Goal: Information Seeking & Learning: Check status

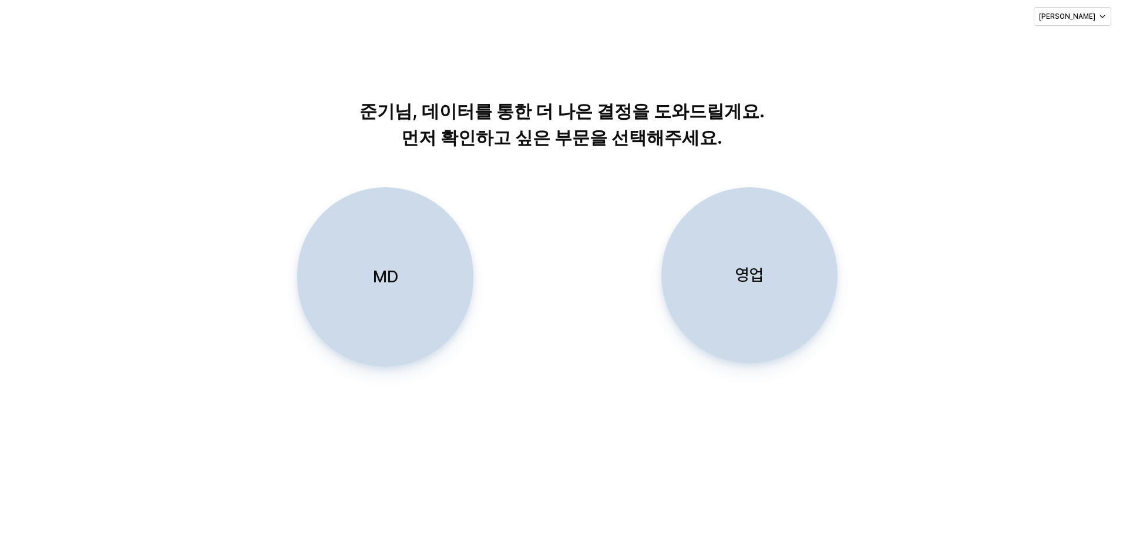
click at [759, 271] on p "영업" at bounding box center [749, 275] width 28 height 22
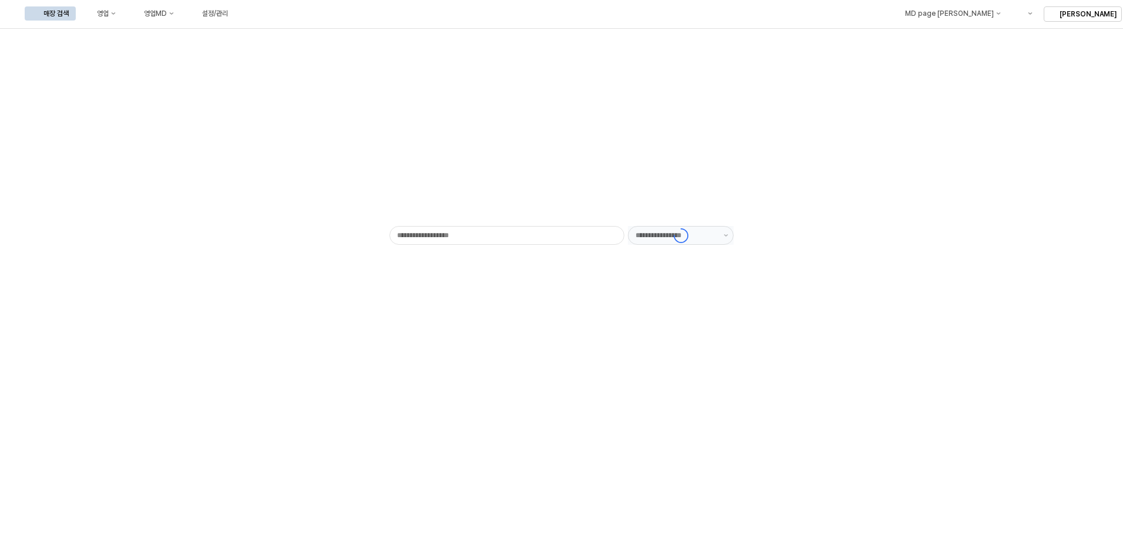
type input "******"
click at [219, 33] on div "목표매출 달성현황" at bounding box center [231, 35] width 62 height 9
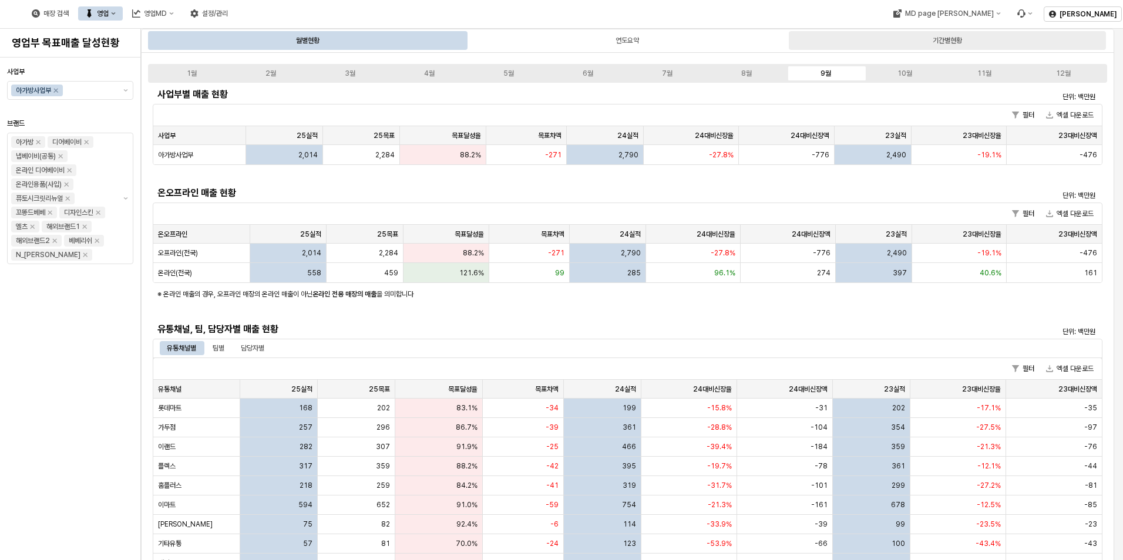
click at [929, 41] on div "기간별현황" at bounding box center [947, 40] width 317 height 19
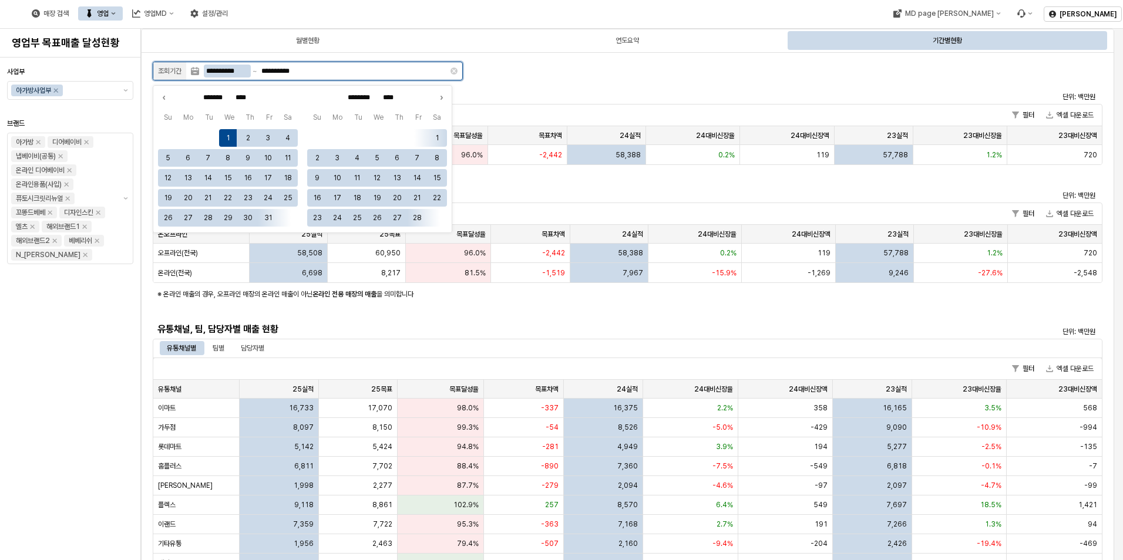
click at [222, 68] on input "**********" at bounding box center [227, 71] width 47 height 13
click at [442, 96] on icon "Next month" at bounding box center [441, 98] width 12 height 12
type input "********"
type input "*****"
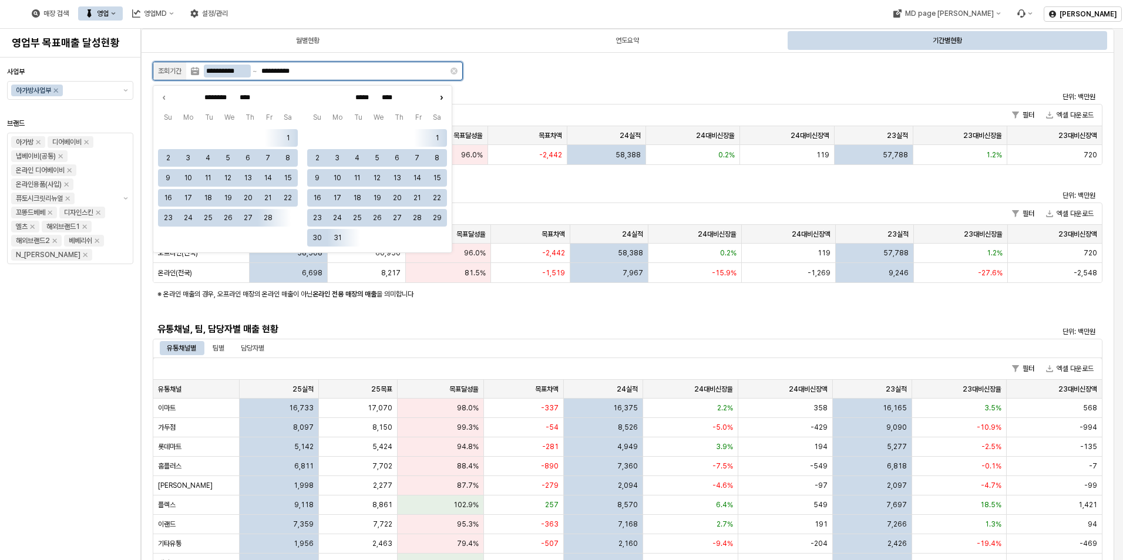
click at [442, 96] on icon "Next month" at bounding box center [441, 98] width 12 height 12
type input "*****"
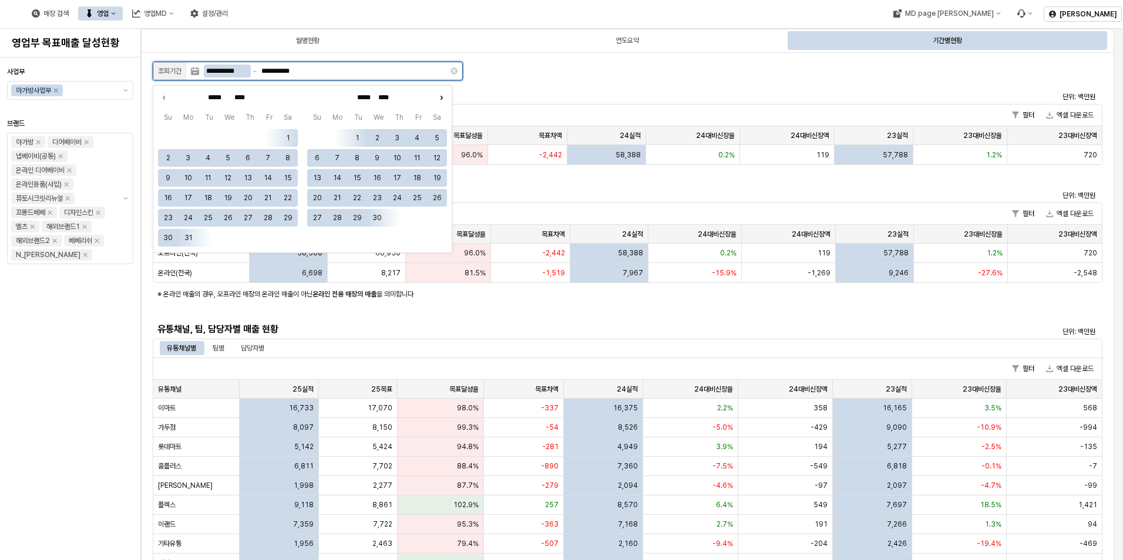
click at [442, 96] on icon "Next month" at bounding box center [441, 98] width 12 height 12
type input "*****"
type input "***"
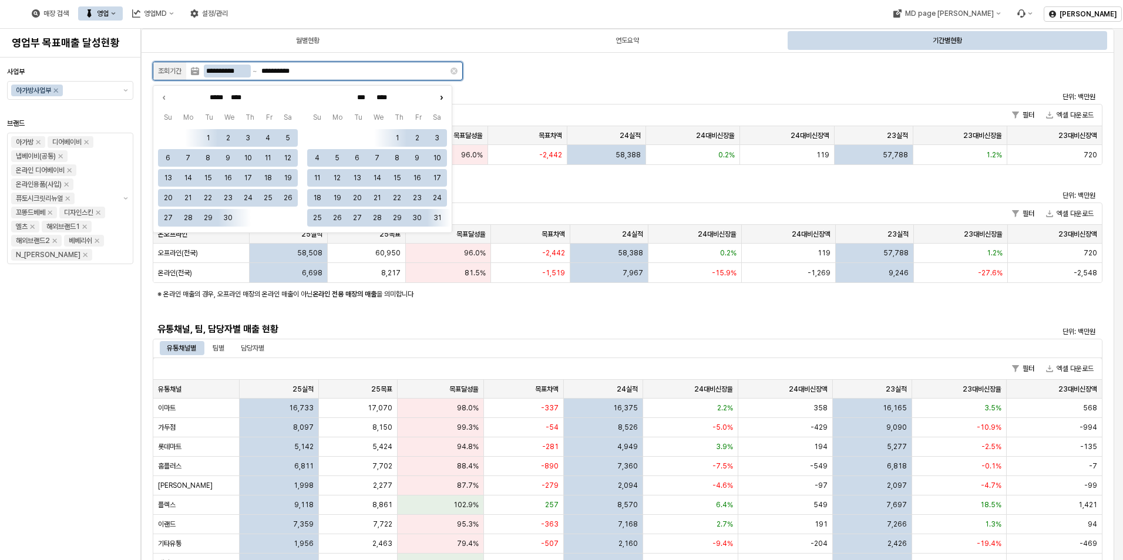
click at [442, 96] on icon "Next month" at bounding box center [441, 98] width 12 height 12
type input "***"
type input "****"
click at [442, 96] on icon "Next month" at bounding box center [441, 98] width 12 height 12
type input "****"
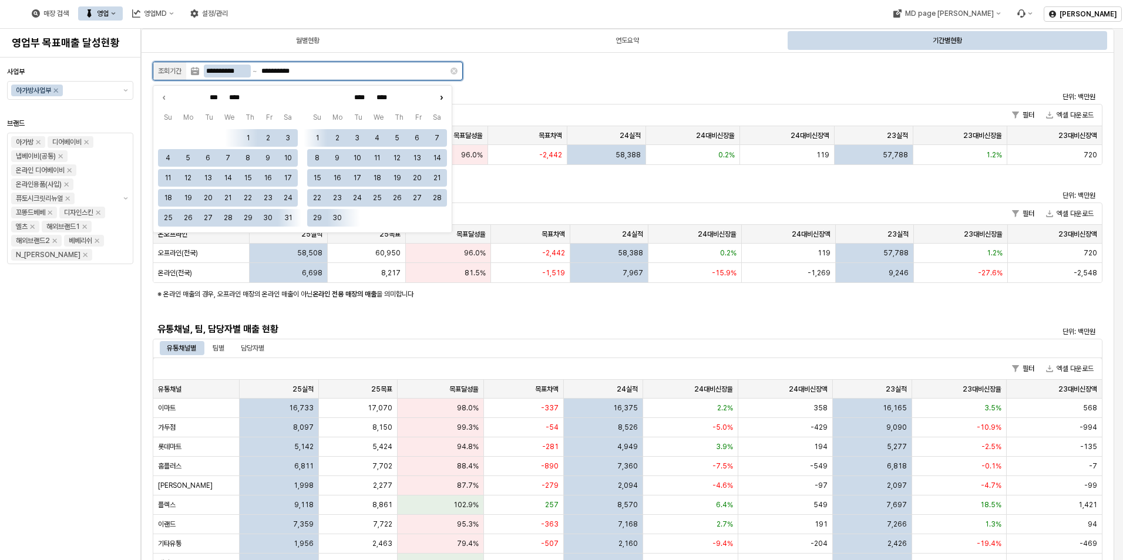
type input "****"
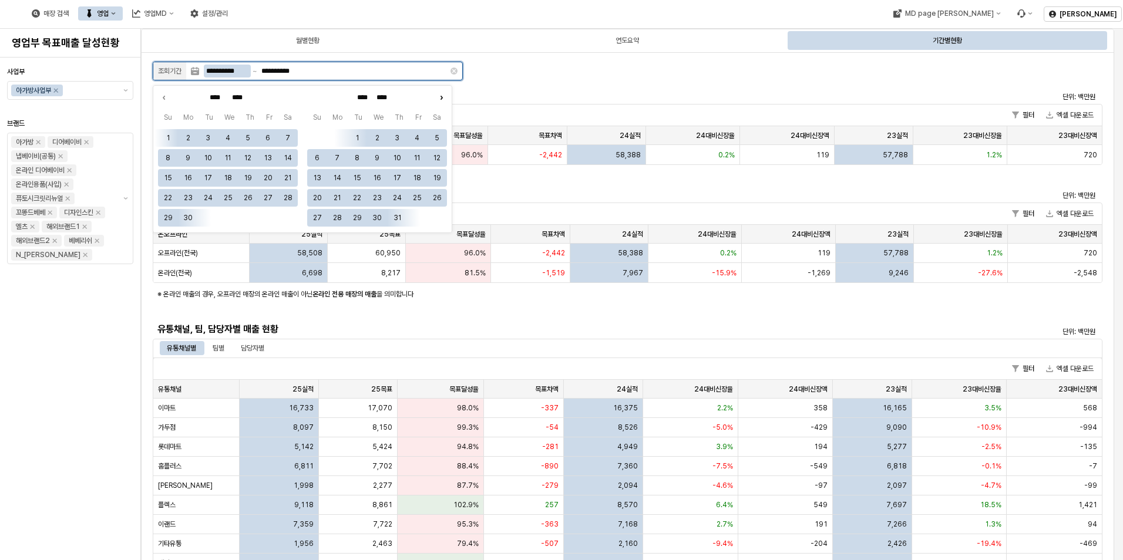
click at [442, 96] on icon "Next month" at bounding box center [441, 98] width 12 height 12
type input "****"
type input "******"
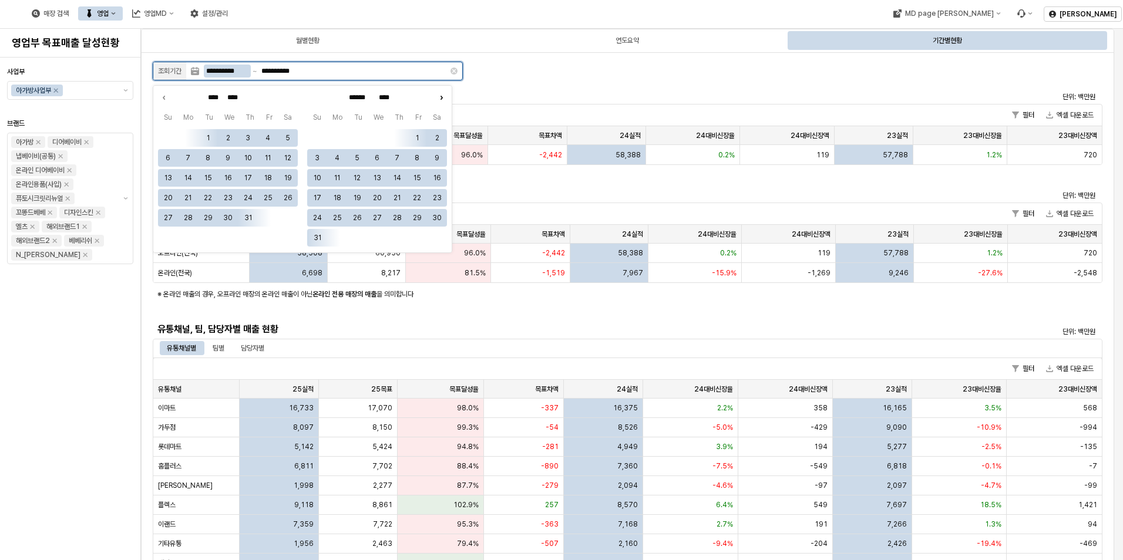
click at [442, 96] on icon "Next month" at bounding box center [441, 98] width 12 height 12
type input "******"
type input "*********"
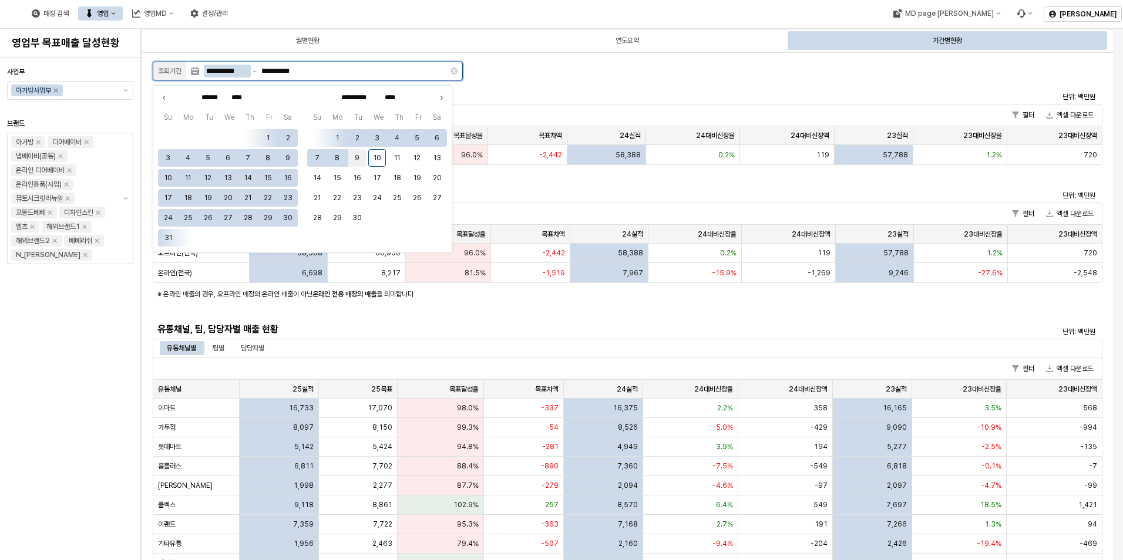
click at [355, 159] on button "9" at bounding box center [357, 158] width 18 height 18
type input "**********"
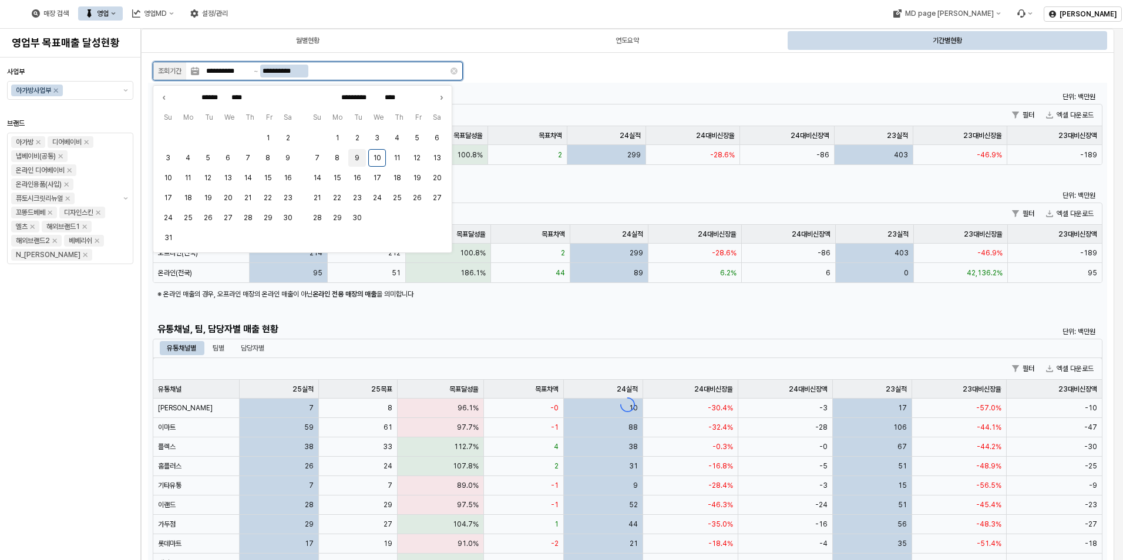
click at [362, 156] on button "9" at bounding box center [357, 158] width 18 height 18
click at [354, 154] on button "9" at bounding box center [357, 158] width 18 height 18
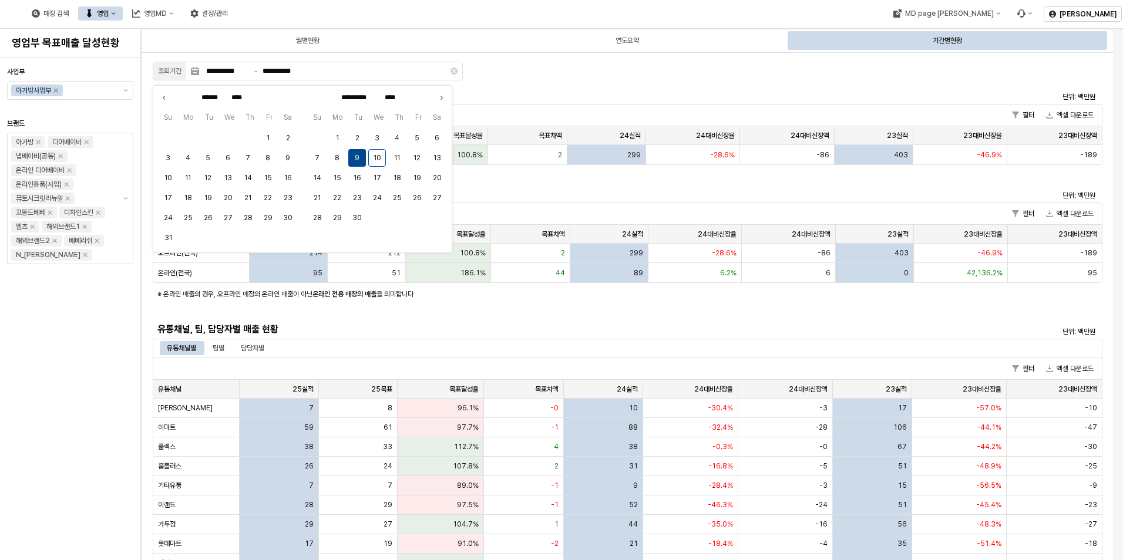
click at [541, 93] on h5 "사업부별 매출 현황" at bounding box center [508, 95] width 703 height 12
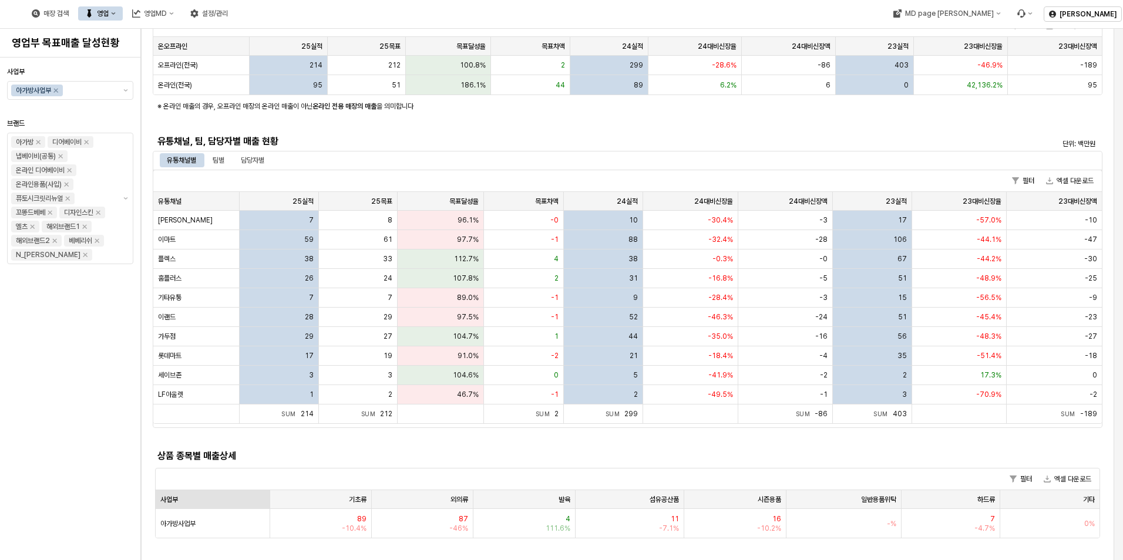
scroll to position [176, 0]
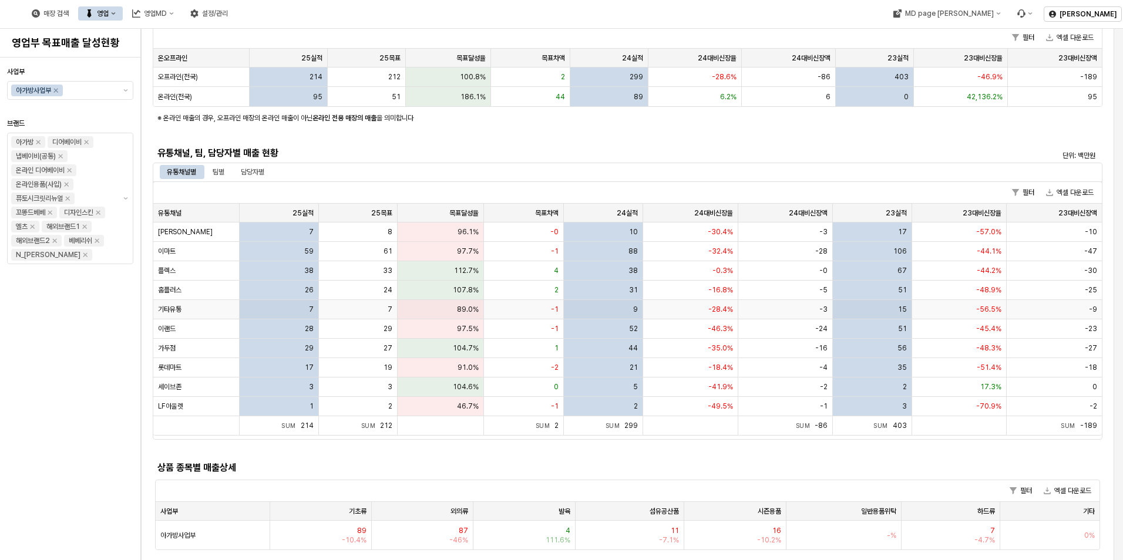
click at [178, 309] on span "기타유통" at bounding box center [169, 309] width 23 height 9
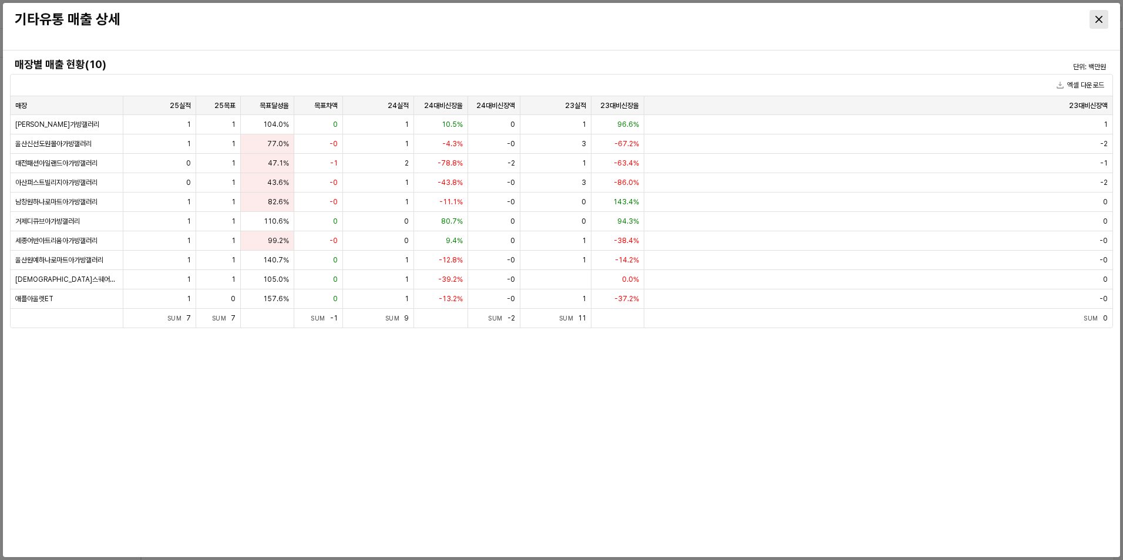
click at [1095, 15] on div "Close" at bounding box center [1099, 20] width 18 height 18
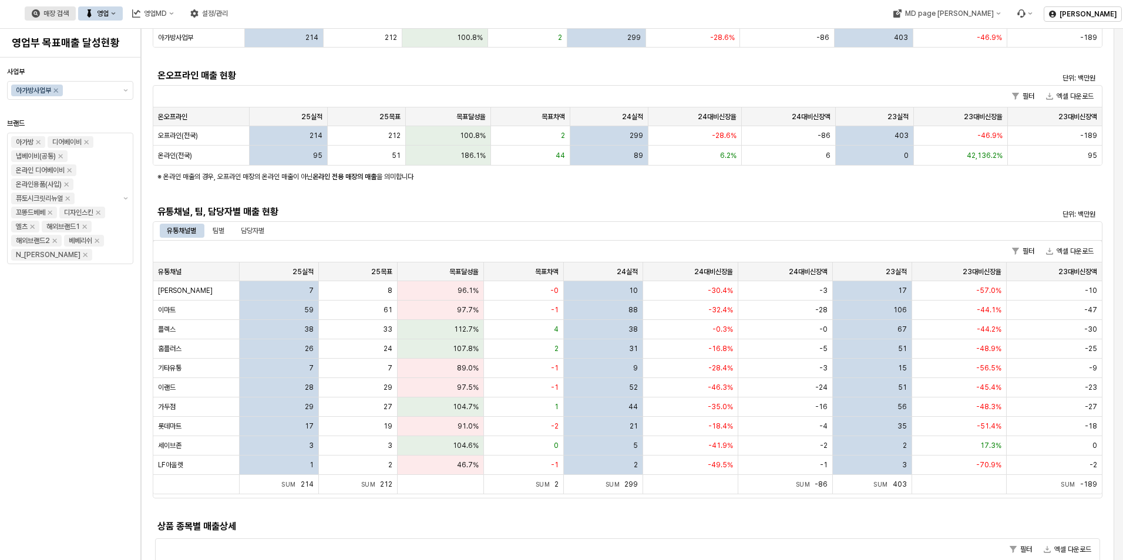
scroll to position [117, 0]
click at [993, 17] on div "MD page [PERSON_NAME]" at bounding box center [948, 13] width 89 height 8
click at [988, 55] on div "아가방" at bounding box center [1005, 55] width 72 height 9
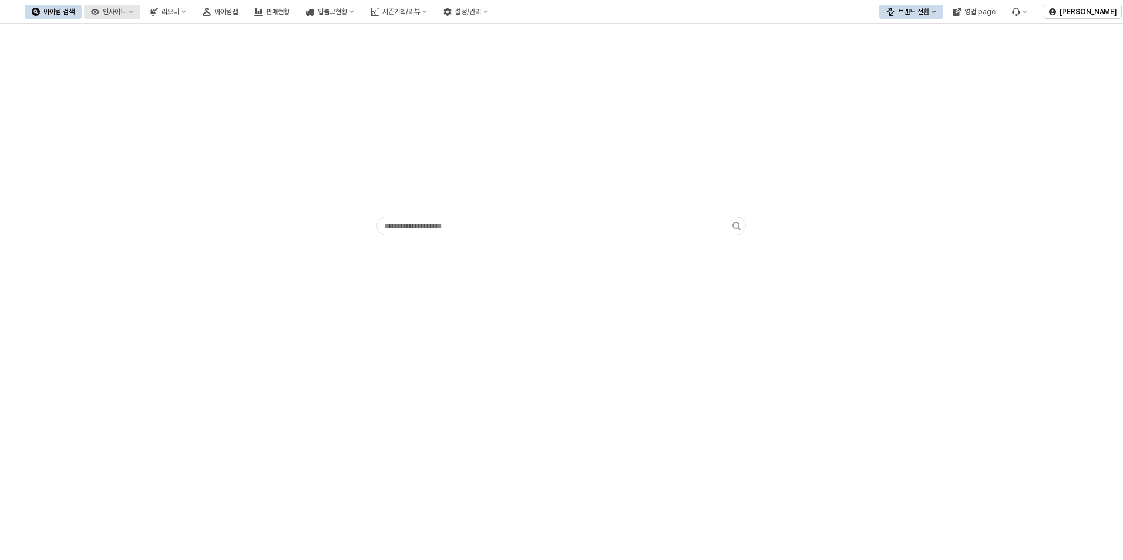
click at [140, 12] on button "인사이트" at bounding box center [112, 12] width 56 height 14
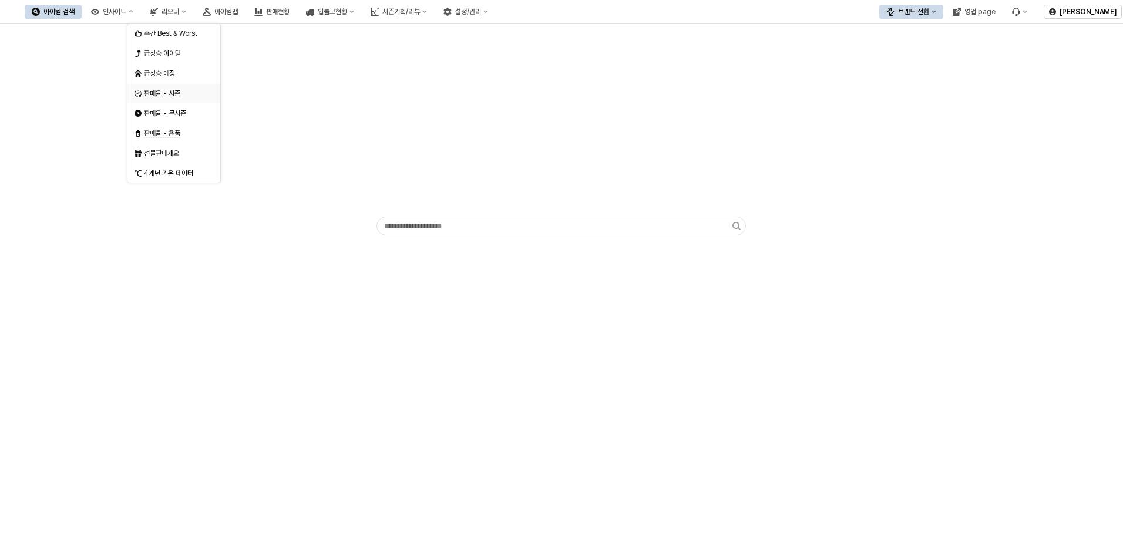
click at [161, 95] on div "판매율 - 시즌" at bounding box center [175, 93] width 62 height 9
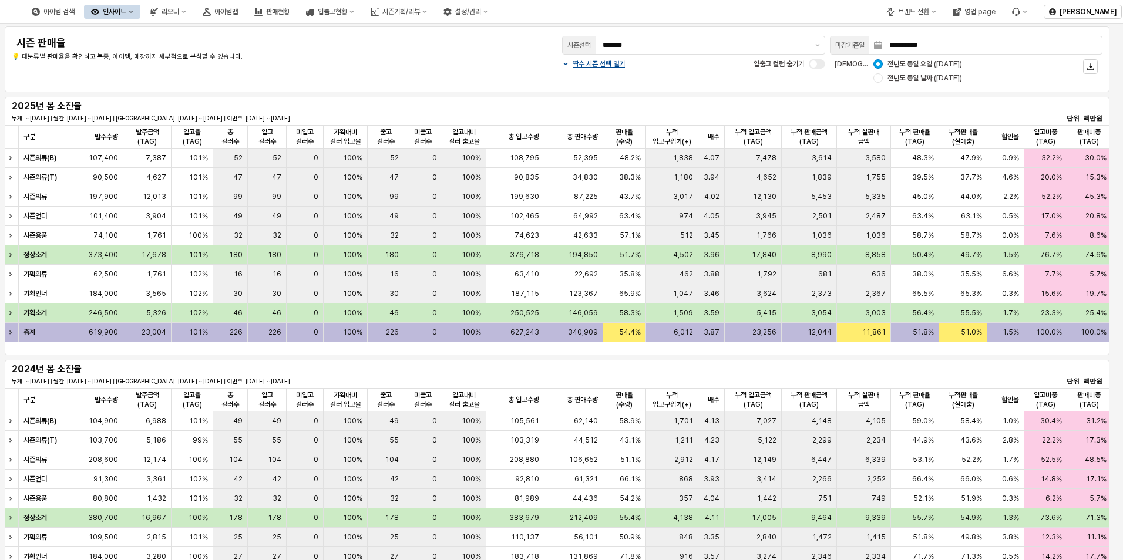
click at [381, 92] on div "**********" at bounding box center [557, 59] width 1114 height 70
click at [816, 46] on button "제안 사항 표시" at bounding box center [817, 45] width 14 height 18
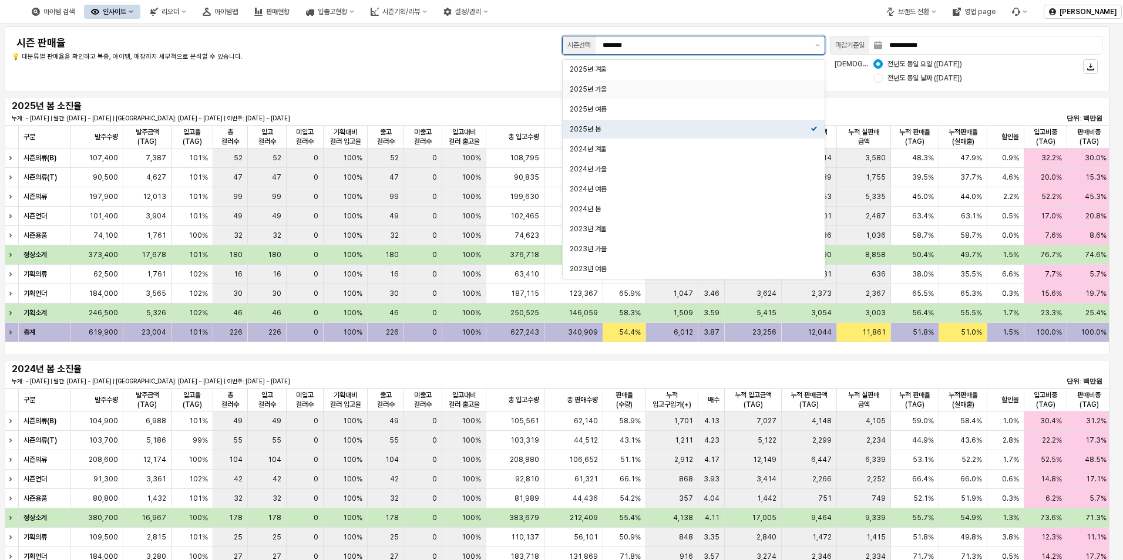
click at [739, 91] on div "2025년 가을" at bounding box center [690, 89] width 241 height 9
type input "********"
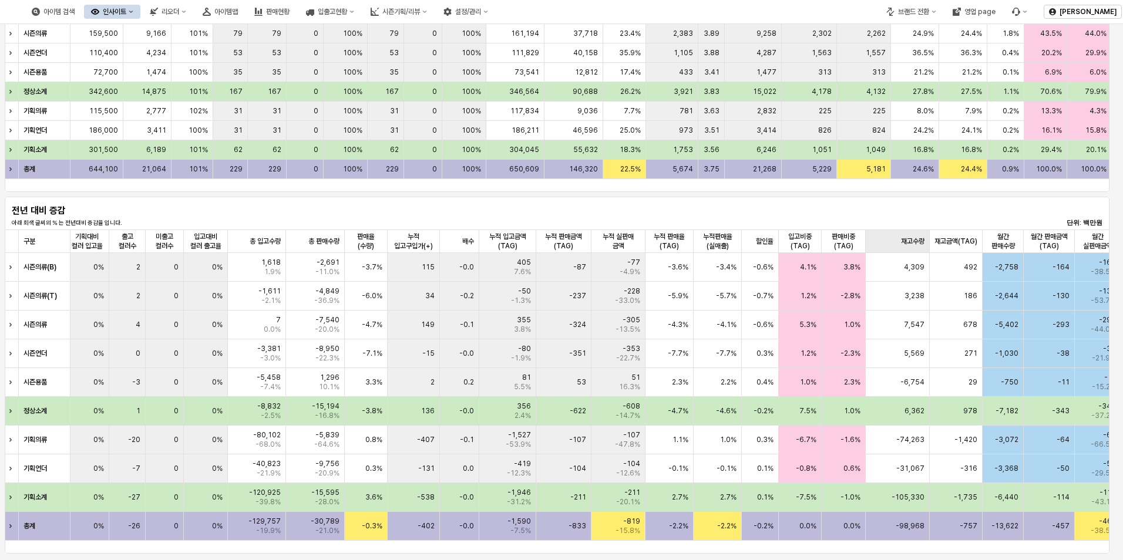
scroll to position [443, 0]
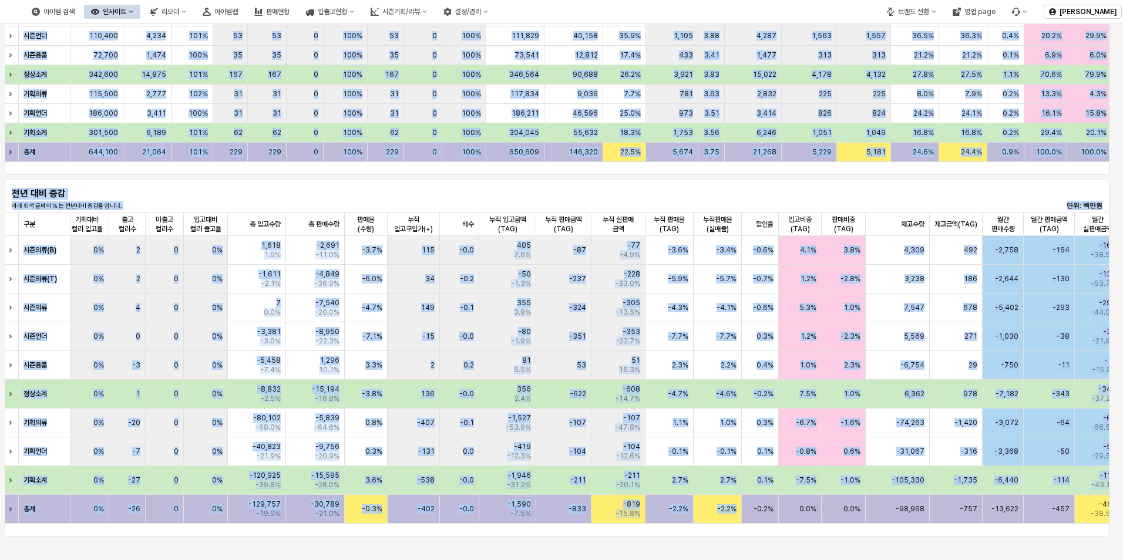
drag, startPoint x: 745, startPoint y: 533, endPoint x: 839, endPoint y: 543, distance: 93.9
click at [839, 543] on div "**********" at bounding box center [561, 112] width 1123 height 1062
click at [855, 537] on div "전년 대비 증감 아래 회색 글씨의 % 는 전년대비 증감율 입니다. 단위: 백만원 구분 구분 입고율(TAG) 입고율(TAG) 총 컬러수 총 컬러…" at bounding box center [557, 358] width 1114 height 362
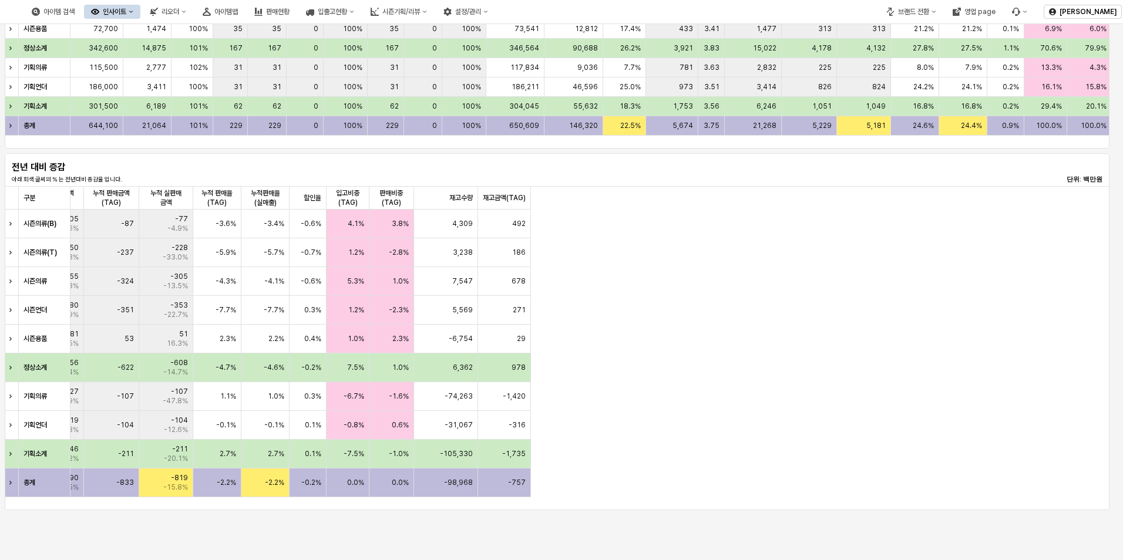
scroll to position [0, 0]
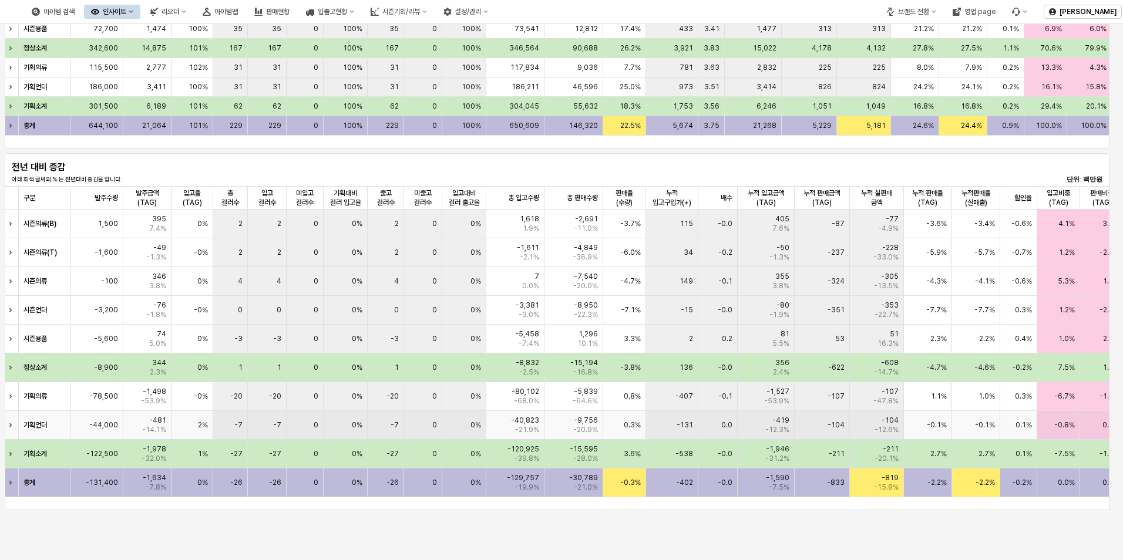
click at [99, 410] on div "-78,500" at bounding box center [96, 396] width 53 height 29
drag, startPoint x: 100, startPoint y: 254, endPoint x: 157, endPoint y: 261, distance: 56.8
click at [157, 261] on div "시즌의류(T) -1,600 -49 -1.3% -0% 2 2 0 0% 2 0 0% -1,611 -2.1% -4,849 -36.9% -6.0% 3…" at bounding box center [912, 252] width 1815 height 29
click at [156, 263] on div "-49 -1.3%" at bounding box center [147, 252] width 48 height 29
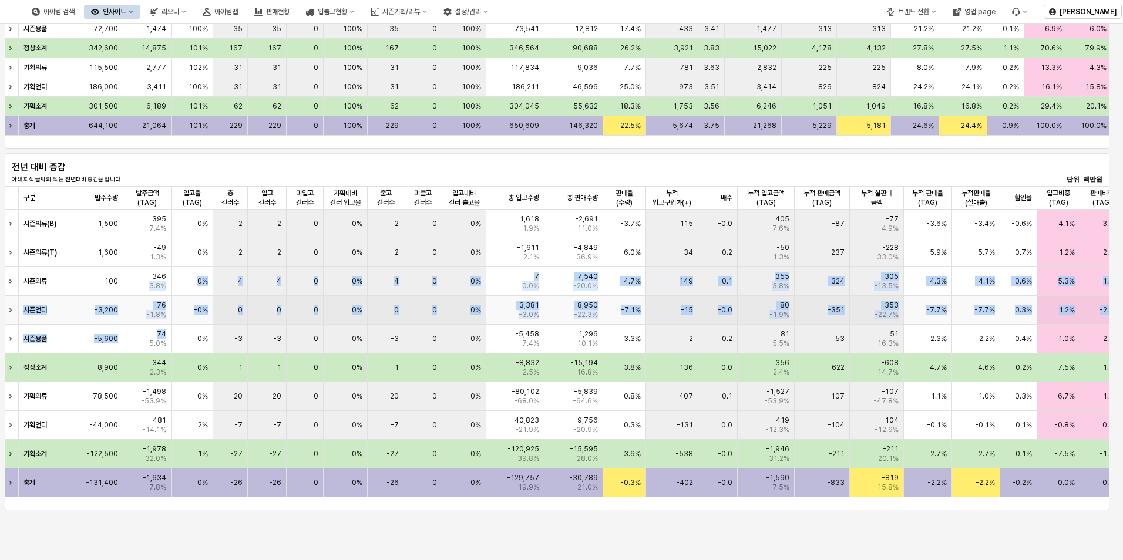
drag, startPoint x: 141, startPoint y: 284, endPoint x: 144, endPoint y: 337, distance: 53.5
click at [144, 337] on div "시즌의류(B) 1,500 395 7.4% 0% 2 2 0 0% 2 0 0% 1,618 1.9% -2,691 -11.0% -3.7% 115 -0…" at bounding box center [912, 354] width 1815 height 288
click at [144, 337] on div "74 5.0%" at bounding box center [147, 339] width 48 height 29
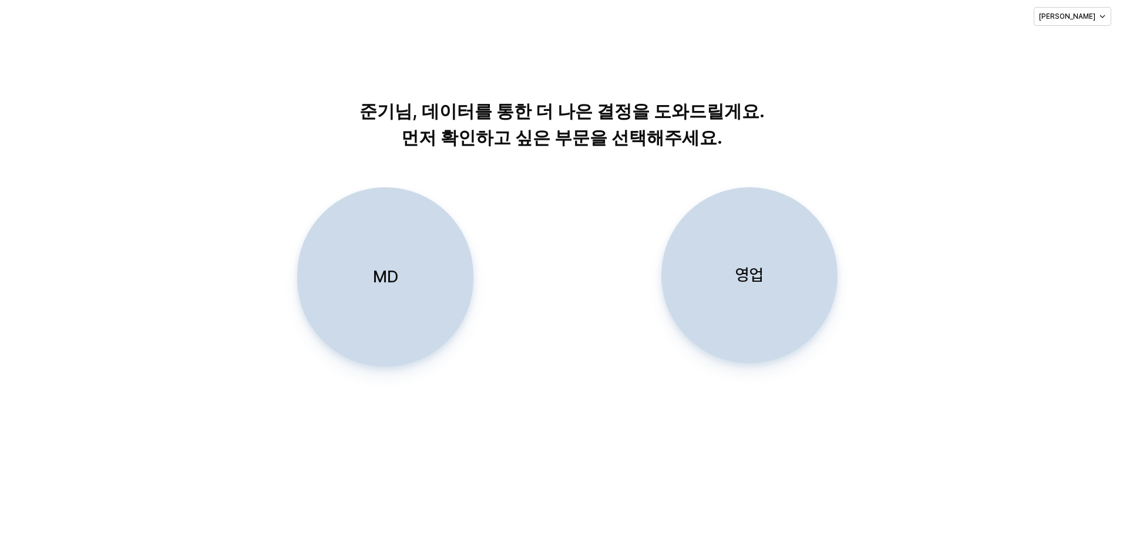
click at [732, 297] on div "영업" at bounding box center [749, 275] width 166 height 175
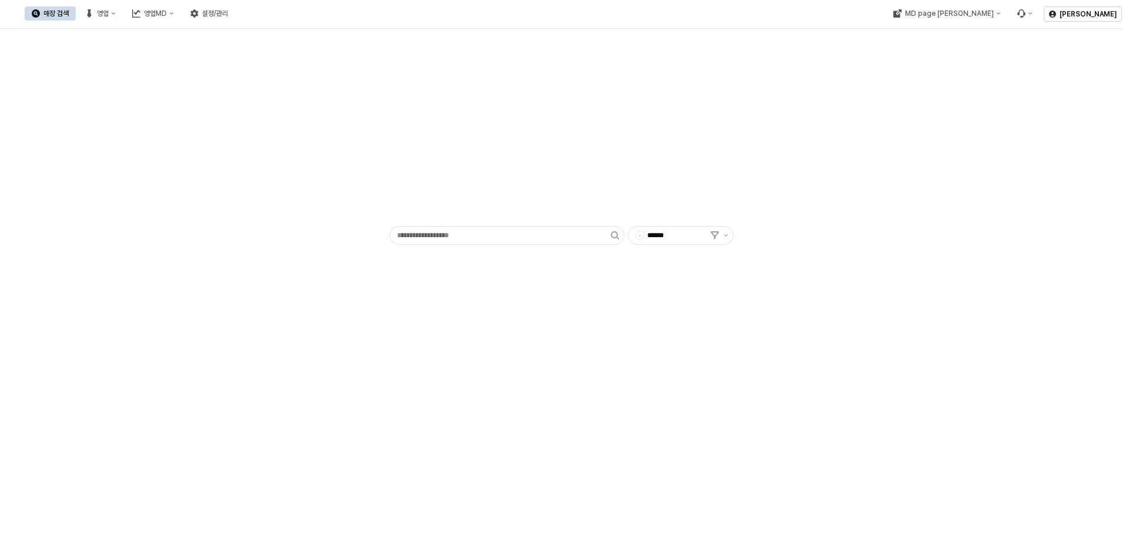
click at [235, 22] on div "매장 검색 영업 영업MD 설정/관리" at bounding box center [130, 13] width 210 height 25
click at [167, 15] on div "영업MD" at bounding box center [155, 13] width 23 height 8
click at [290, 75] on div "판매유형별 매출 현황" at bounding box center [279, 74] width 62 height 9
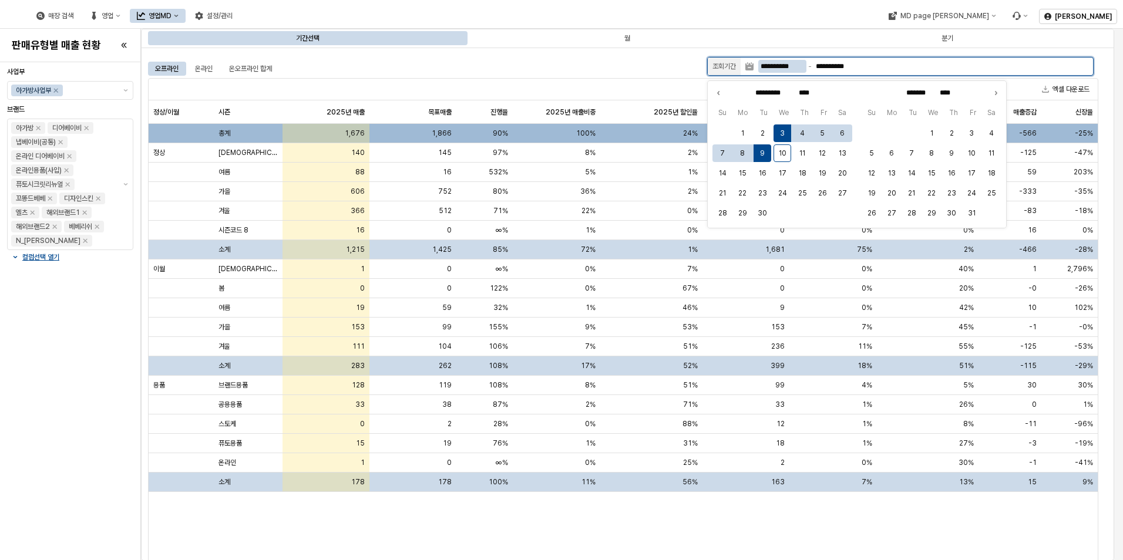
click at [786, 68] on input "**********" at bounding box center [782, 66] width 48 height 13
click at [758, 152] on button "9" at bounding box center [762, 153] width 18 height 18
type input "**********"
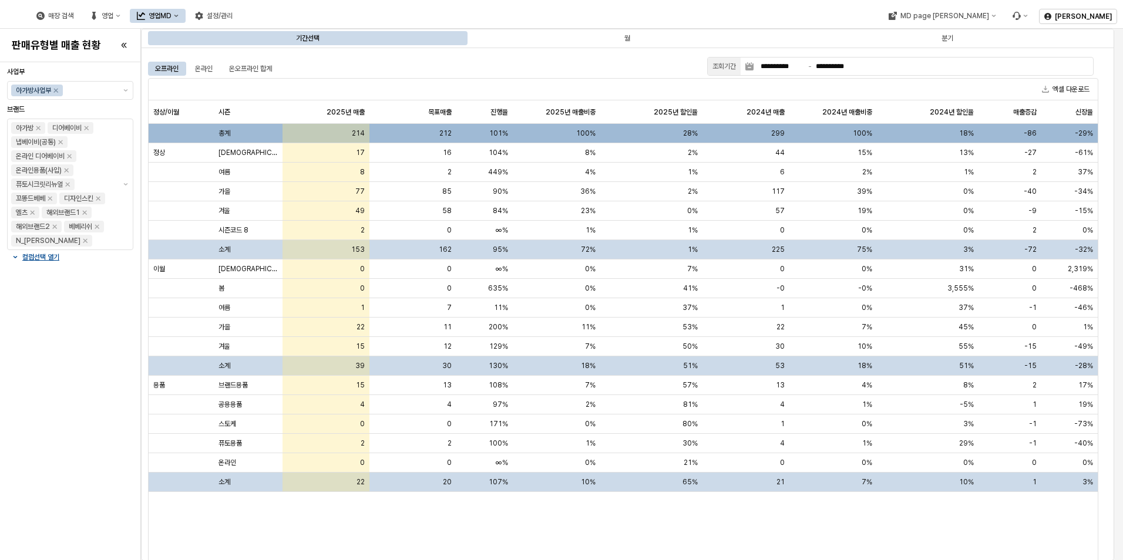
click at [602, 78] on div "엑셀 다운로드 정상/이월 정상/이월 시즌 시즌 2025년 매출 2025년 매출 목표매출 목표매출 진행율 진행율 2025년 매출비중 2025년 …" at bounding box center [623, 330] width 950 height 504
click at [1029, 181] on div "2" at bounding box center [1009, 172] width 63 height 19
drag, startPoint x: 1039, startPoint y: 191, endPoint x: 221, endPoint y: 201, distance: 817.5
click at [170, 187] on div "가을 77 85 90% 36% 2% 117 39% 0% -40 -34%" at bounding box center [623, 191] width 949 height 19
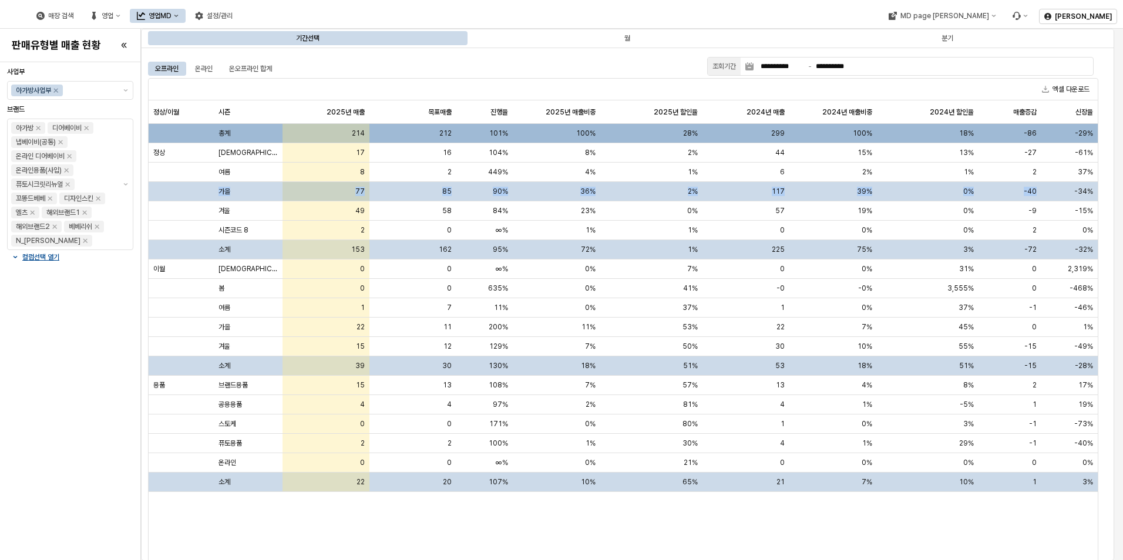
click at [214, 190] on div "가을" at bounding box center [248, 191] width 69 height 19
click at [191, 197] on div "App Frame" at bounding box center [181, 191] width 65 height 19
click at [238, 190] on div "가을" at bounding box center [248, 191] width 69 height 19
click at [224, 193] on span "가을" at bounding box center [224, 191] width 12 height 9
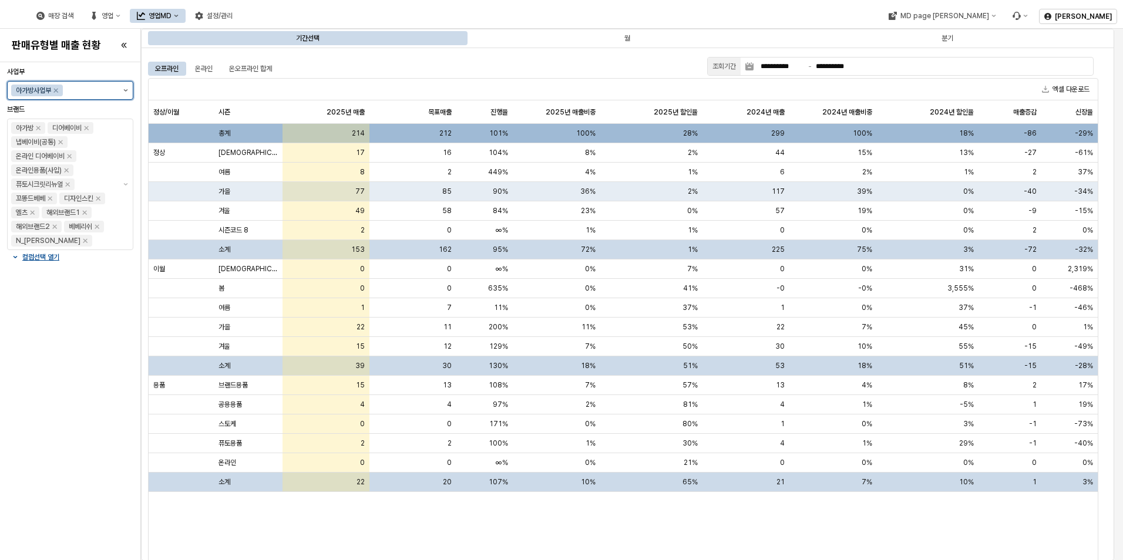
click at [124, 92] on button "제안 사항 표시" at bounding box center [126, 91] width 14 height 18
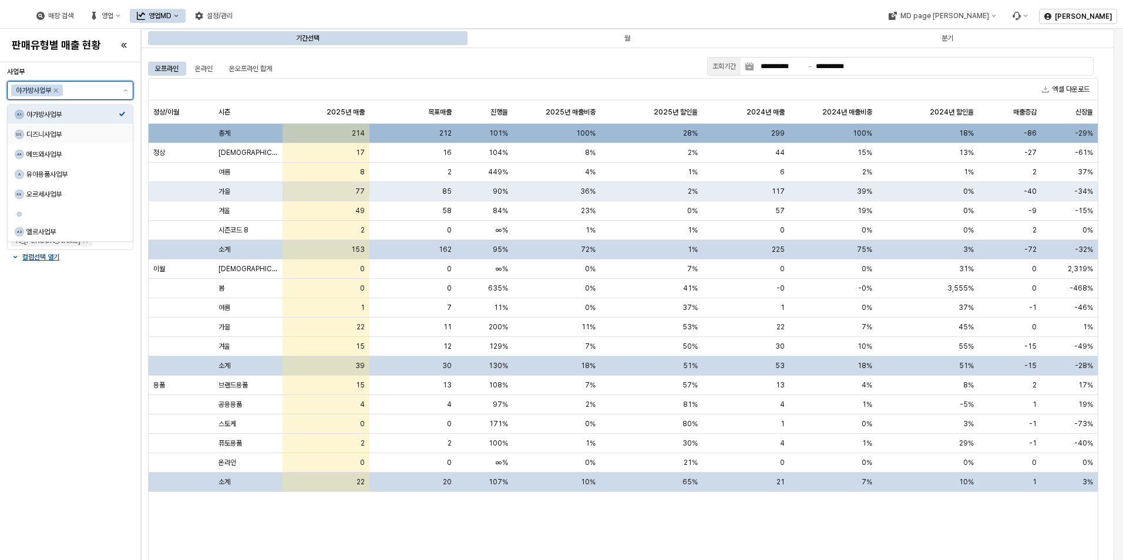
click at [113, 134] on div "디즈니사업부" at bounding box center [72, 134] width 92 height 9
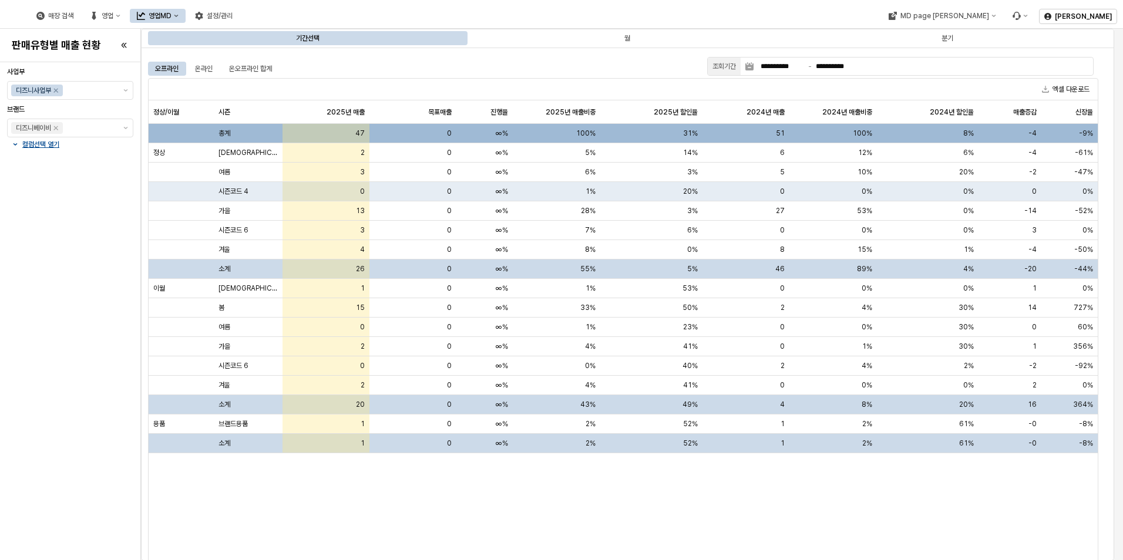
click at [43, 350] on div "사업부 디즈니사업부 브랜드 디즈니베이비 컬럼선택 열기" at bounding box center [70, 311] width 126 height 489
click at [1016, 211] on div "-14" at bounding box center [1009, 210] width 63 height 19
drag, startPoint x: 1043, startPoint y: 391, endPoint x: 1035, endPoint y: 388, distance: 9.5
click at [1043, 391] on div "0%" at bounding box center [1069, 385] width 56 height 19
click at [988, 15] on div "MD page [PERSON_NAME]" at bounding box center [944, 16] width 89 height 8
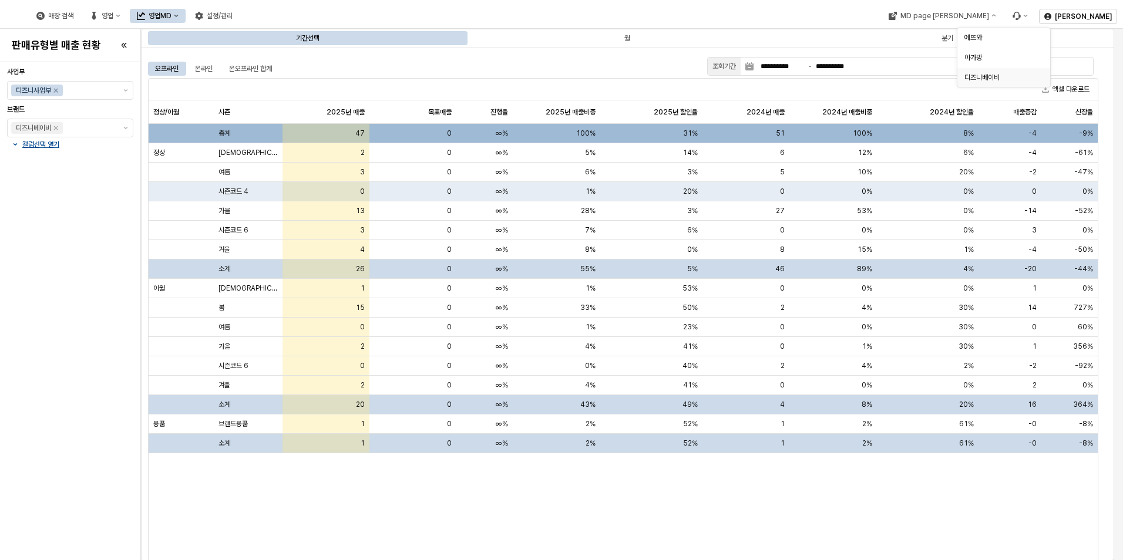
click at [984, 77] on div "디즈니베이비" at bounding box center [1000, 77] width 72 height 9
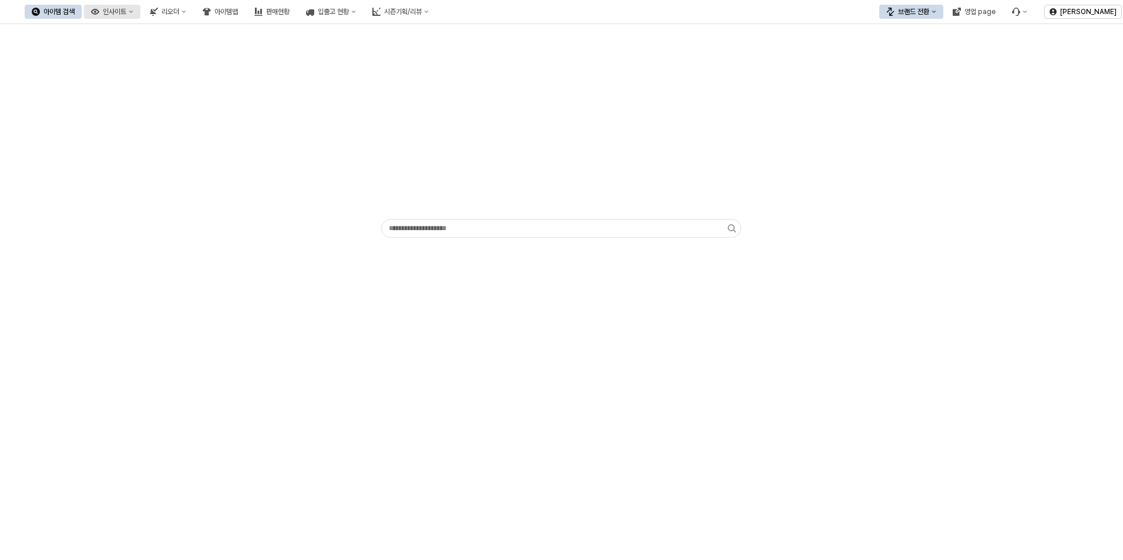
click at [132, 5] on div "아이템 검색 인사이트 리오더 아이템맵 판매현황 입출고 현황 시즌기획/리뷰" at bounding box center [230, 11] width 411 height 25
click at [126, 11] on div "인사이트" at bounding box center [114, 12] width 23 height 8
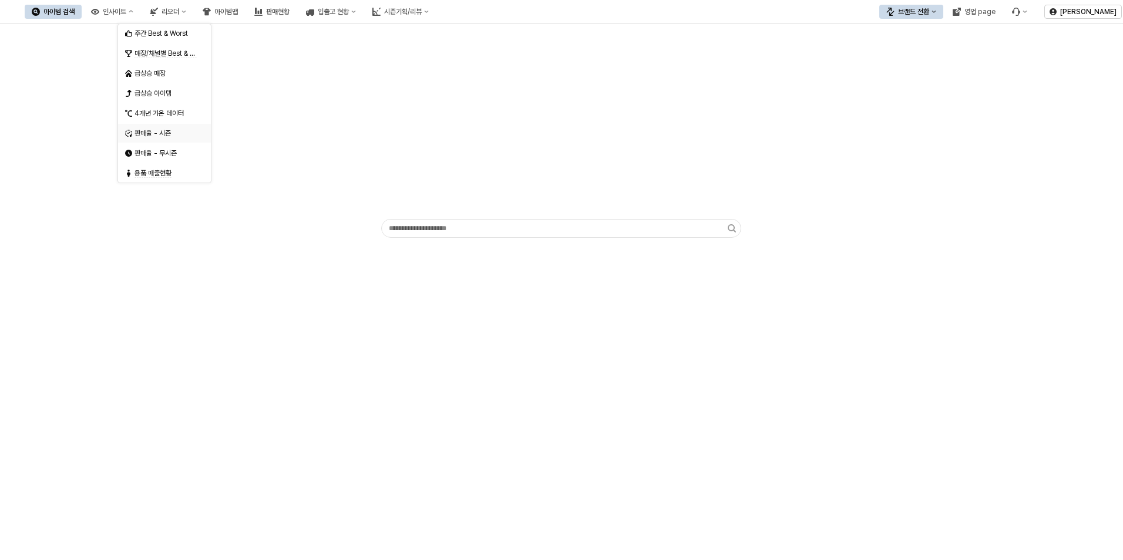
click at [167, 131] on div "판매율 - 시즌" at bounding box center [165, 133] width 62 height 9
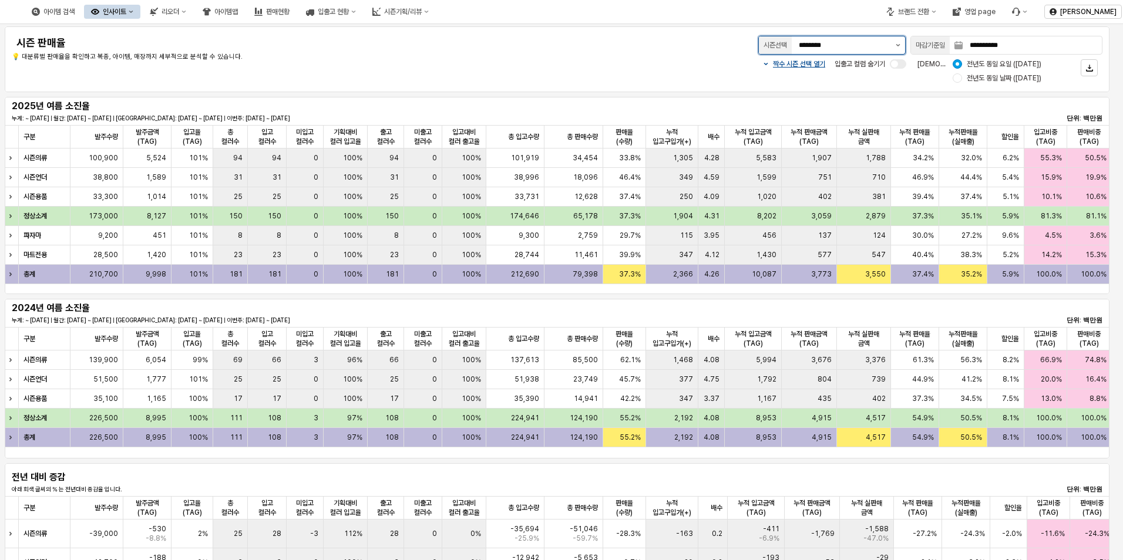
click at [901, 46] on button "제안 사항 표시" at bounding box center [898, 45] width 14 height 18
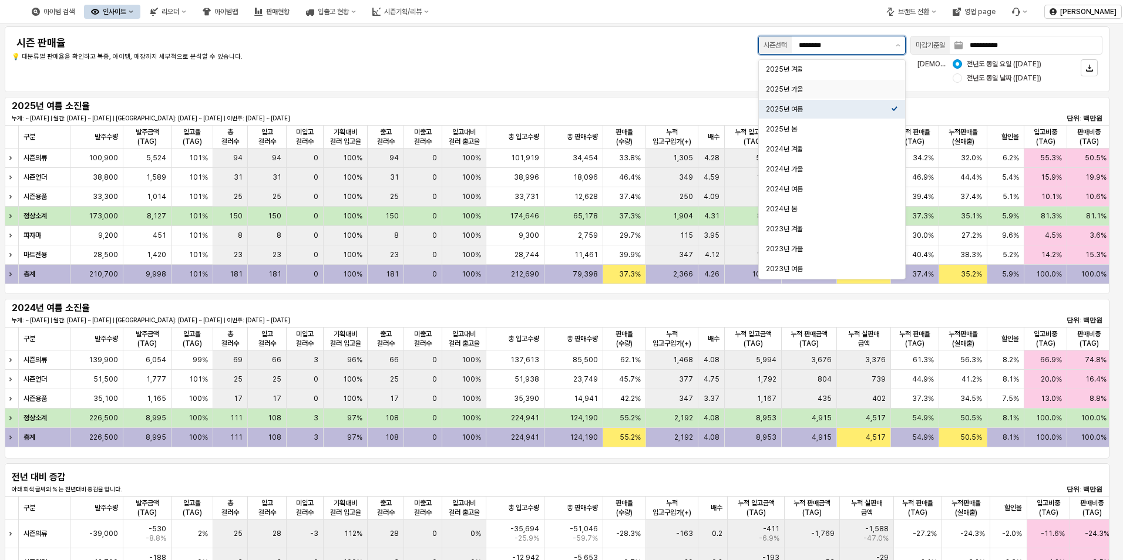
click at [859, 88] on div "2025년 가을" at bounding box center [828, 89] width 125 height 9
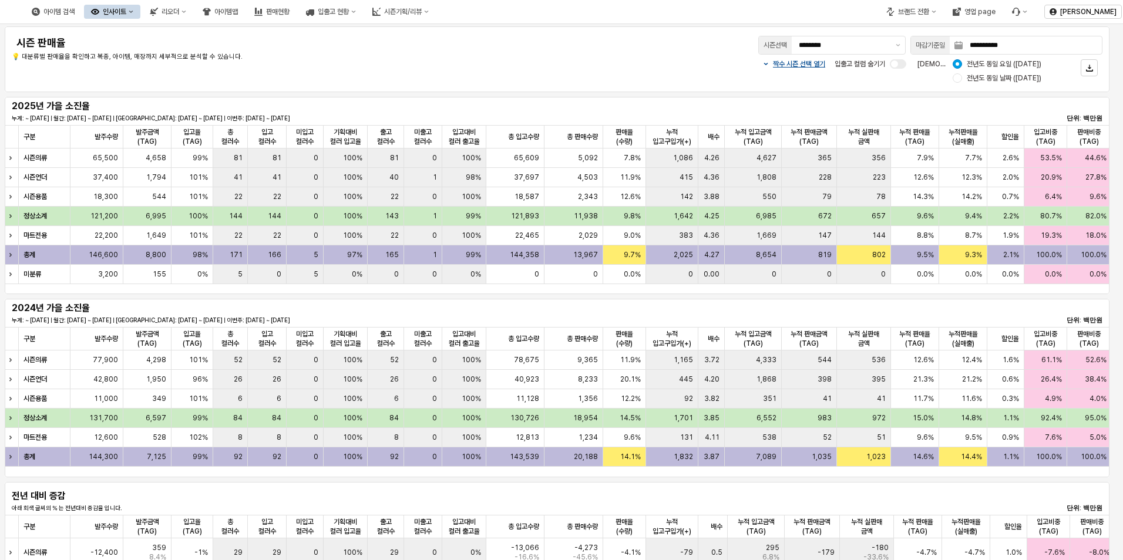
click at [656, 292] on div "2025년 가을 소진율 누계: ~ [DATE] | 월간: [DATE] ~ [DATE] | 지난주: [DATE] ~ [DATE] | 이번주: […" at bounding box center [557, 196] width 1114 height 202
drag, startPoint x: 656, startPoint y: 292, endPoint x: 650, endPoint y: 297, distance: 7.5
click at [651, 298] on div "2024년 가을 소진율 누계: ~ [DATE] | 월간: [DATE] ~ [DATE] | [GEOGRAPHIC_DATA]: [DATE] ~ […" at bounding box center [557, 388] width 1114 height 183
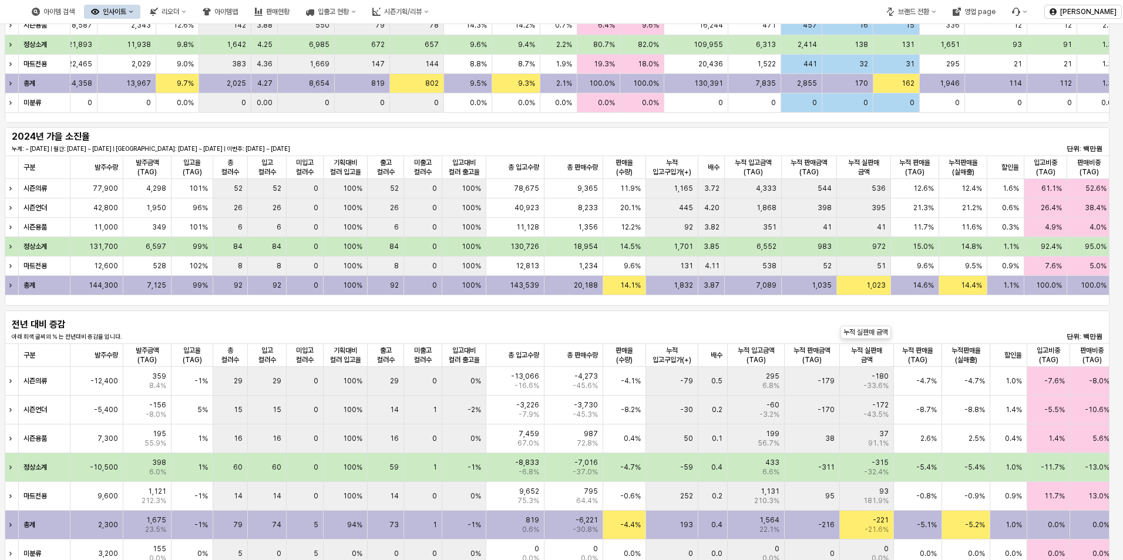
scroll to position [176, 0]
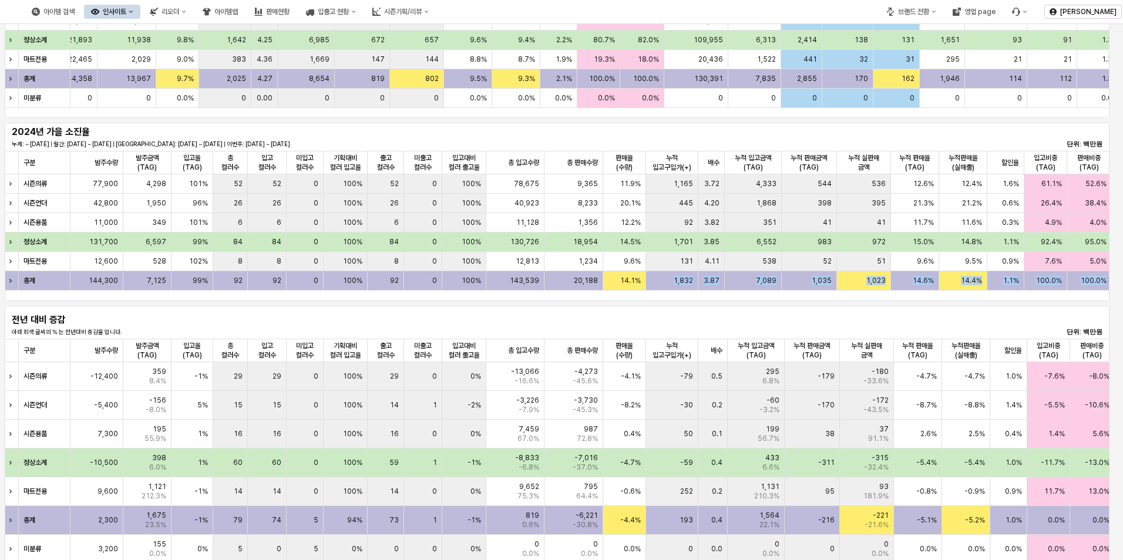
drag, startPoint x: 638, startPoint y: 299, endPoint x: 750, endPoint y: 322, distance: 113.9
click at [753, 323] on div "**********" at bounding box center [561, 212] width 1123 height 728
drag, startPoint x: 750, startPoint y: 322, endPoint x: 662, endPoint y: 302, distance: 90.3
click at [664, 302] on div "2024년 가을 소진율 누계: ~ [DATE] | 월간: [DATE] ~ [DATE] | [GEOGRAPHIC_DATA]: [DATE] ~ […" at bounding box center [557, 211] width 1114 height 183
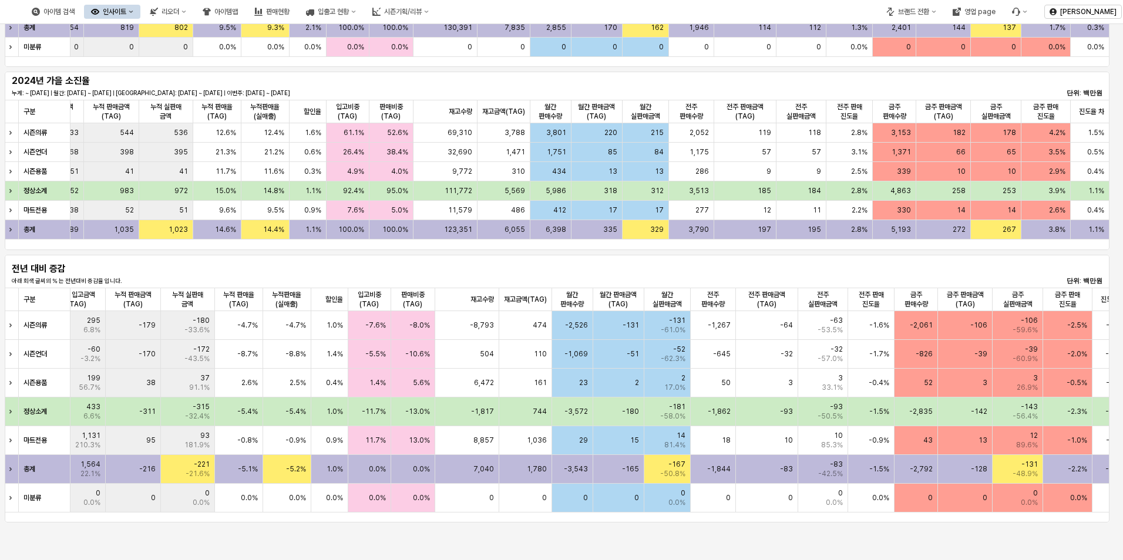
scroll to position [0, 701]
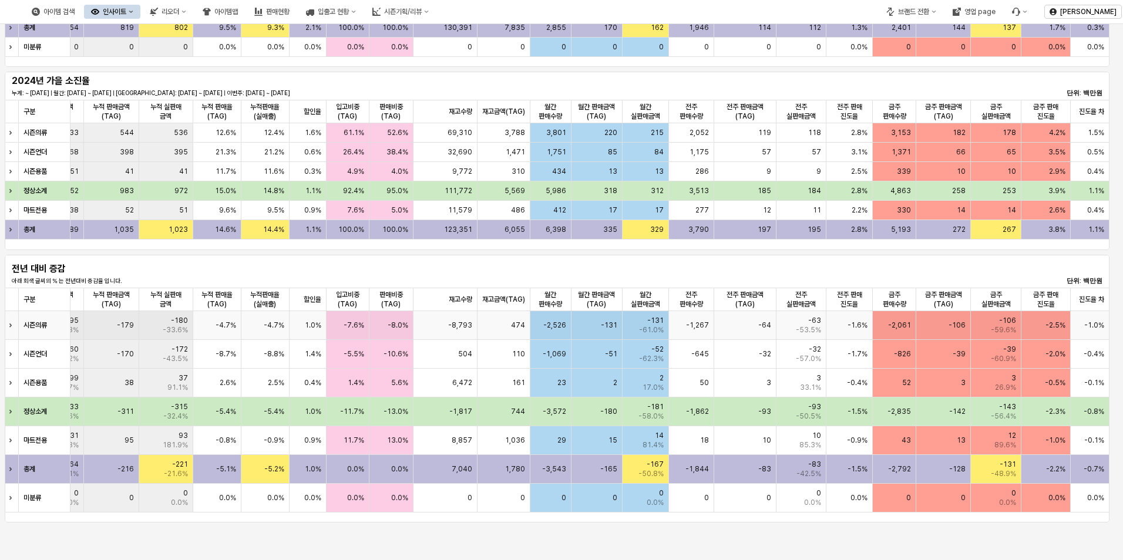
click at [290, 326] on div "1.0%" at bounding box center [307, 325] width 37 height 29
click at [268, 442] on span "-0.9%" at bounding box center [274, 440] width 21 height 9
drag, startPoint x: 267, startPoint y: 441, endPoint x: 285, endPoint y: 439, distance: 17.8
click at [285, 439] on div "-0.9%" at bounding box center [265, 440] width 48 height 29
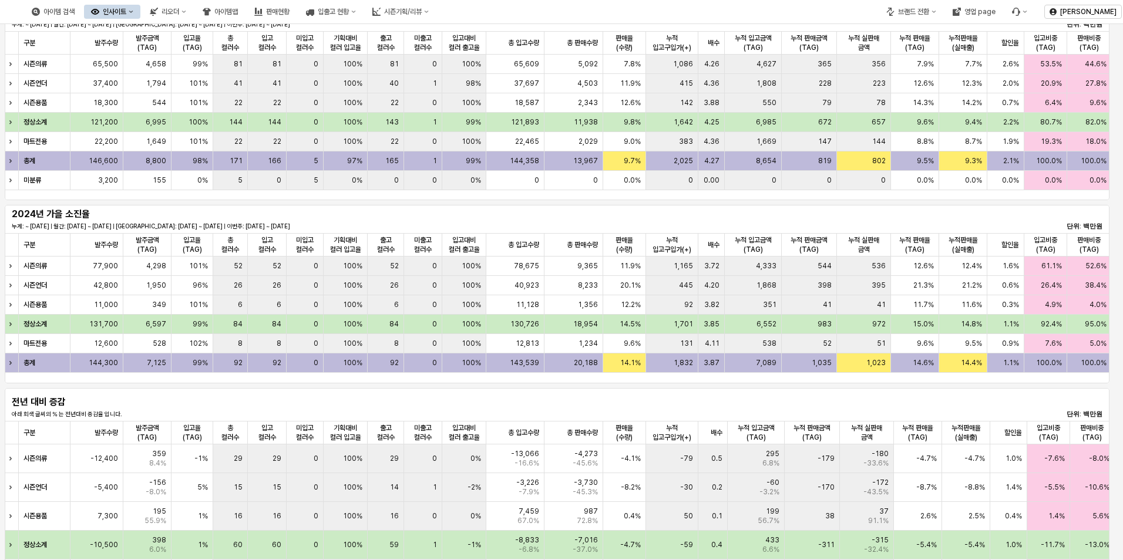
scroll to position [67, 0]
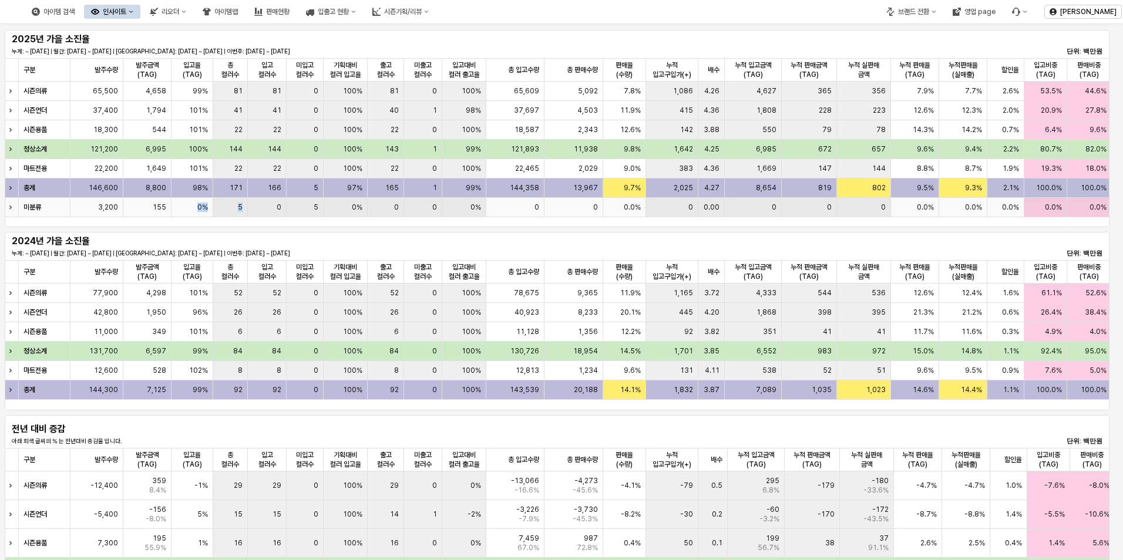
drag, startPoint x: 192, startPoint y: 208, endPoint x: 243, endPoint y: 212, distance: 51.3
click at [243, 212] on div "미분류 3,200 155 0% 5 0 5 0% 0 0 0% 0 0 0.0% 0 0.00 0 0 0 0.0% 0.0% 0.0% 0.0% 0.0%…" at bounding box center [906, 207] width 1802 height 19
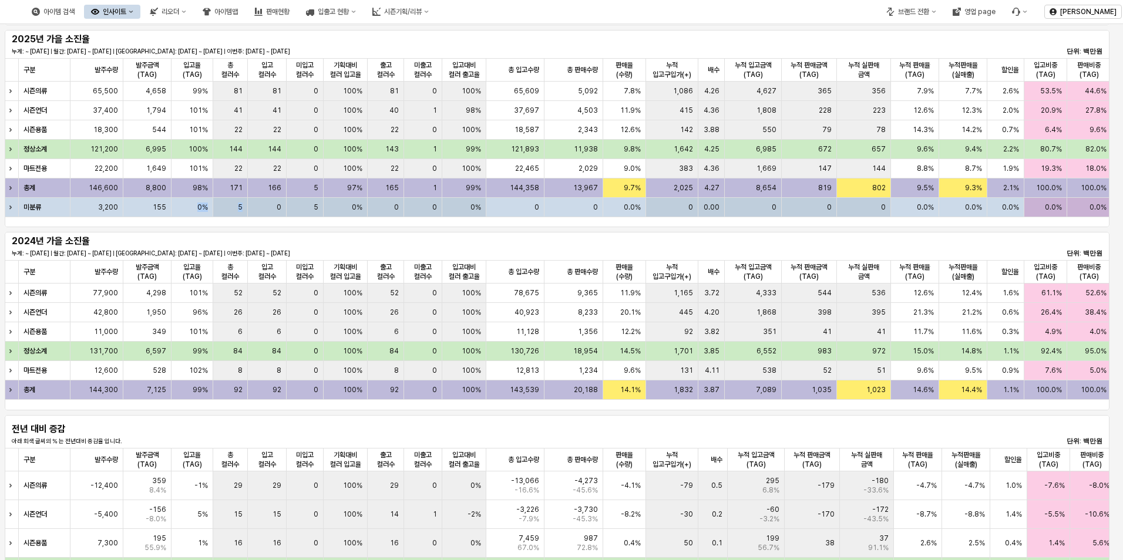
click at [243, 213] on div "5" at bounding box center [230, 207] width 35 height 19
click at [224, 214] on div "5" at bounding box center [230, 207] width 35 height 19
click at [240, 209] on span "5" at bounding box center [240, 207] width 5 height 9
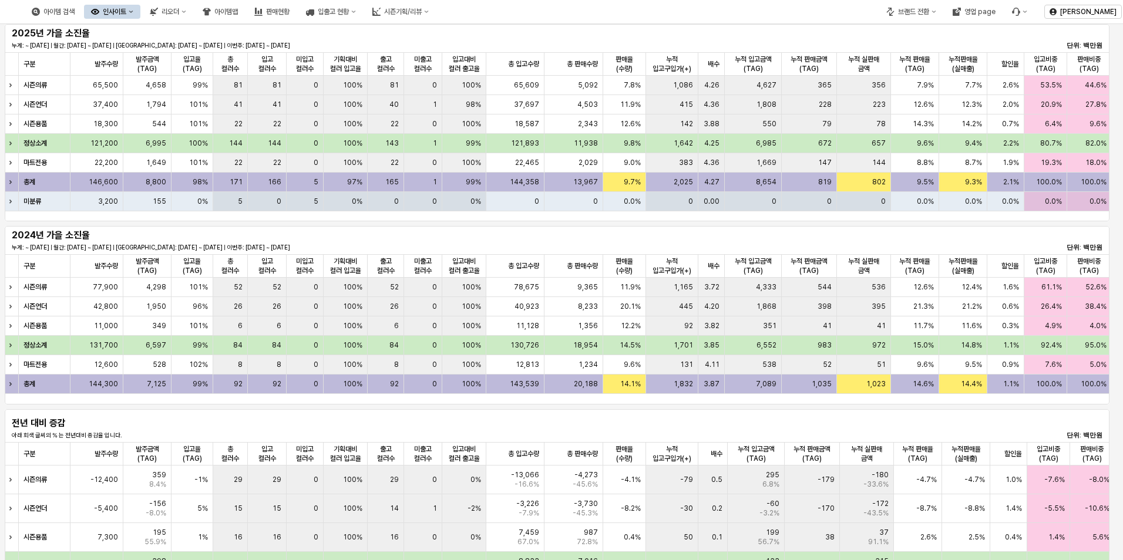
scroll to position [0, 0]
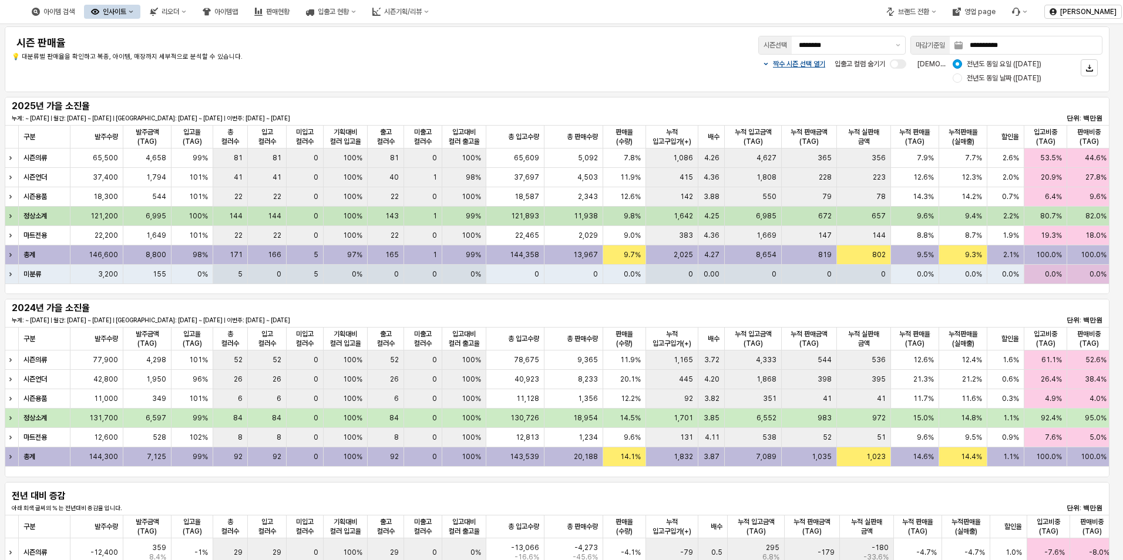
click at [265, 210] on div "144" at bounding box center [267, 216] width 39 height 19
click at [511, 99] on div "2025년 가을 소진율 누계: ~ [DATE] | 월간: [DATE] ~ [DATE] | 지난주: [DATE] ~ [DATE] | 이번주: […" at bounding box center [557, 110] width 1090 height 23
click at [901, 231] on div "8.8%" at bounding box center [915, 235] width 48 height 19
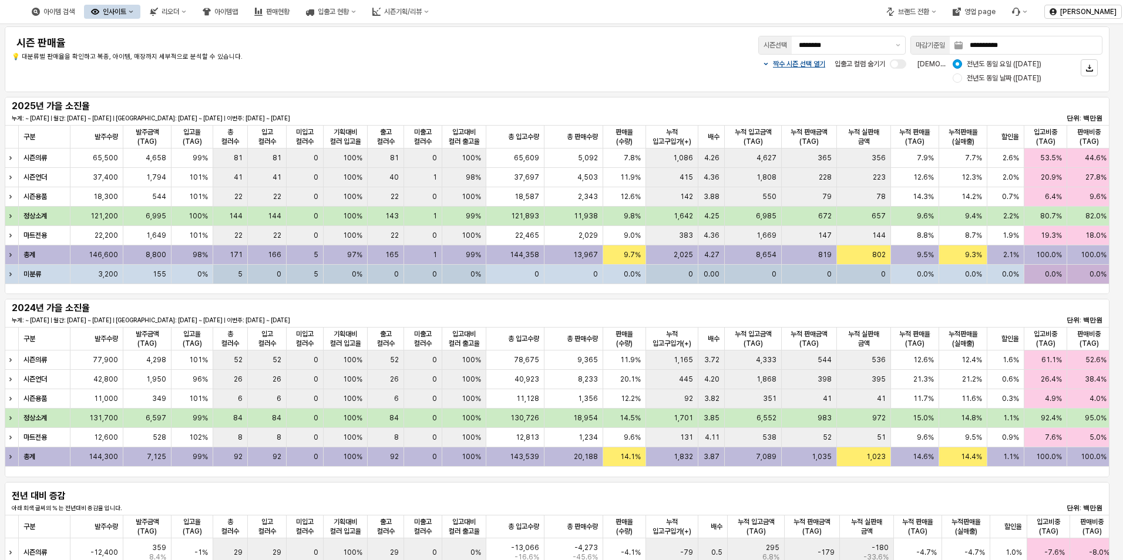
click at [612, 265] on div "0.0%" at bounding box center [624, 274] width 43 height 19
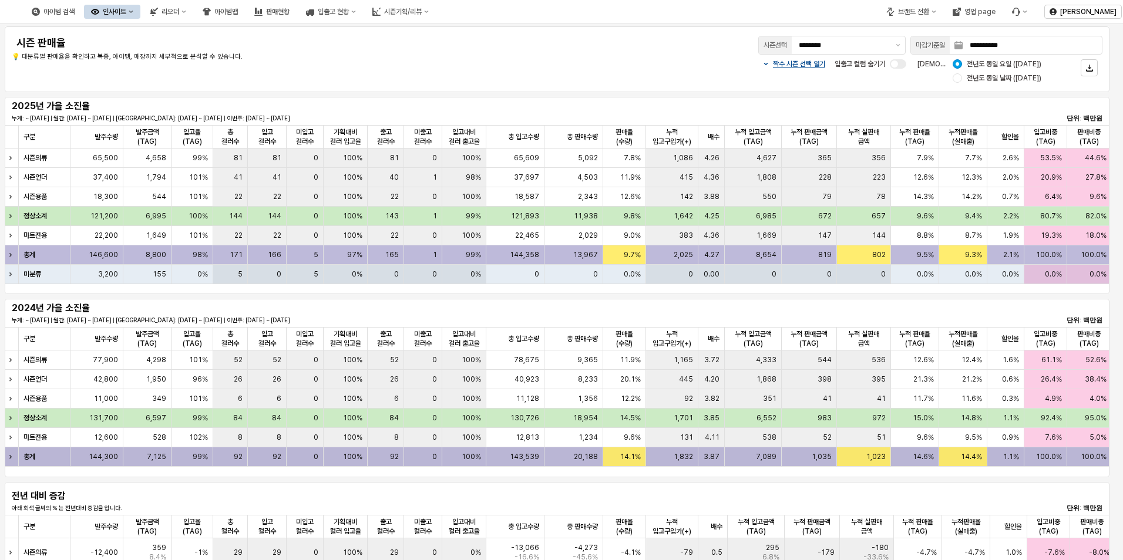
click at [547, 460] on div "20,188" at bounding box center [573, 456] width 59 height 19
click at [538, 398] on span "11,128" at bounding box center [527, 398] width 23 height 9
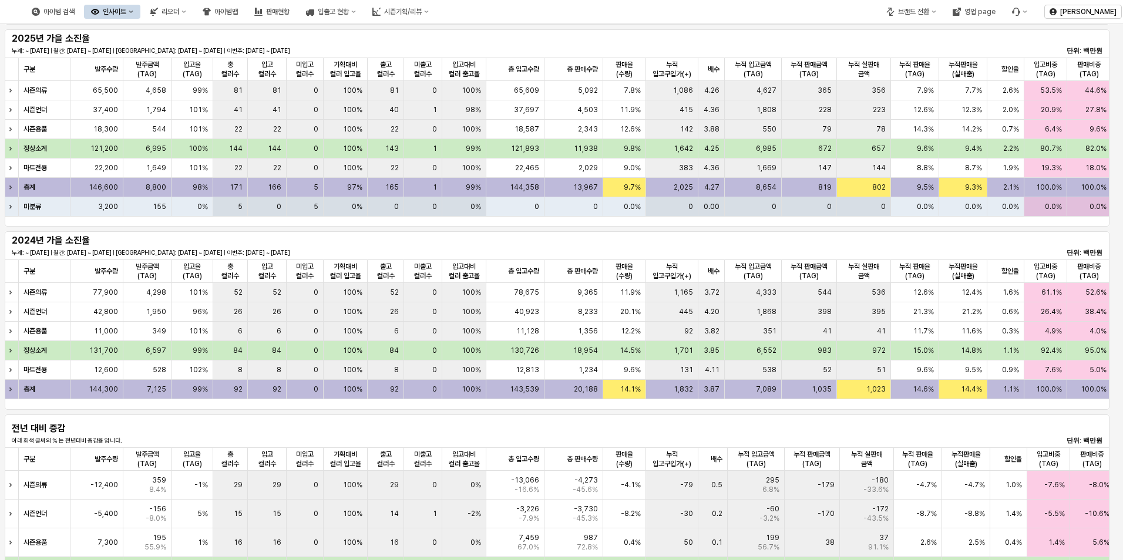
scroll to position [65, 0]
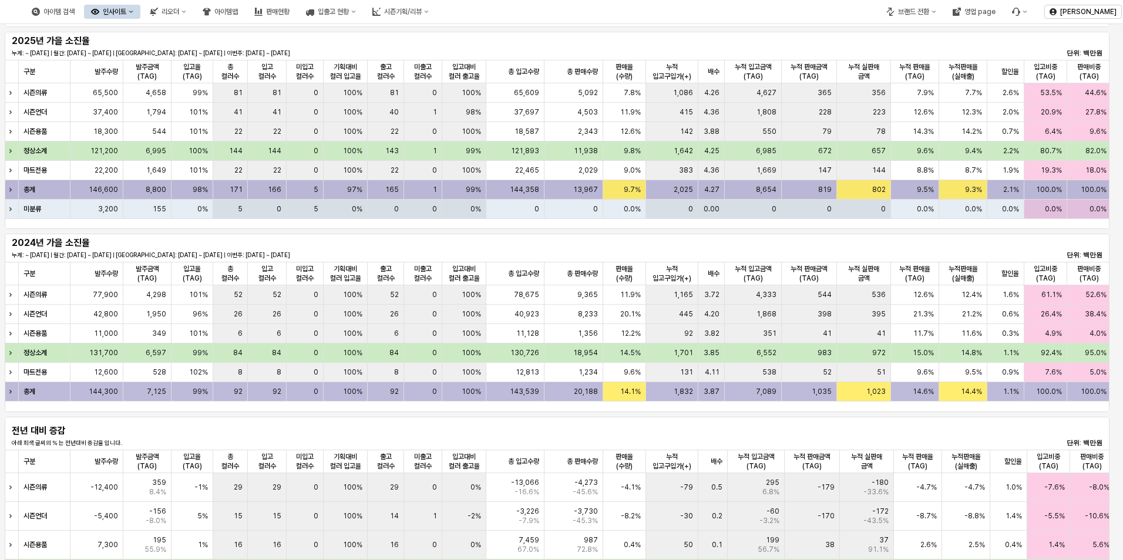
click at [409, 193] on div "1" at bounding box center [423, 189] width 38 height 19
drag, startPoint x: 923, startPoint y: 158, endPoint x: 964, endPoint y: 45, distance: 120.0
click at [964, 45] on div "2025년 가을 소진율 누계: ~ [DATE] | 월간: [DATE] ~ [DATE] | 지난주: [DATE] ~ [DATE] | 이번주: […" at bounding box center [557, 45] width 1090 height 23
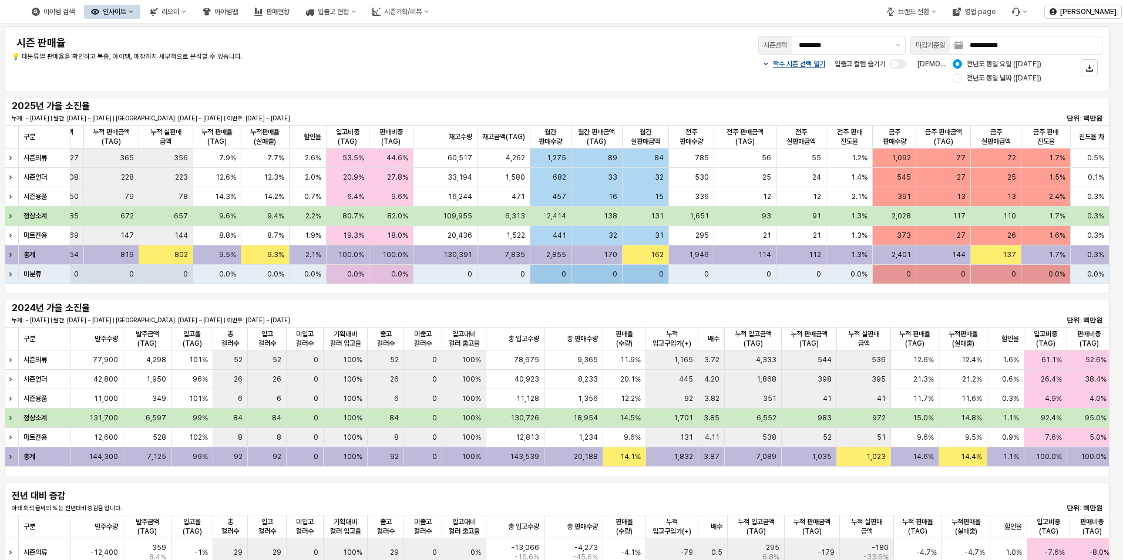
scroll to position [0, 0]
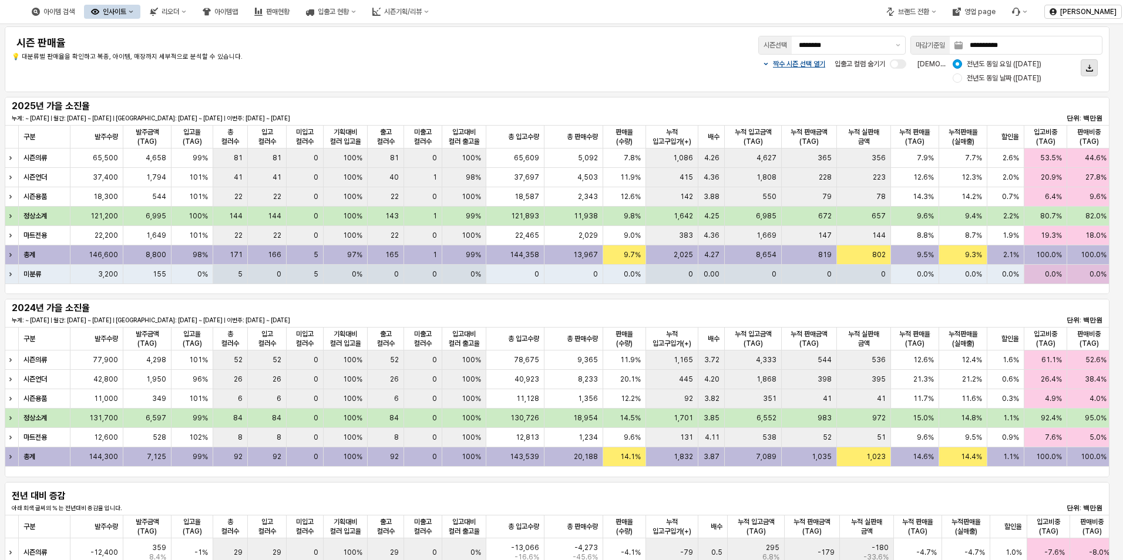
click at [1086, 70] on icon "App Frame" at bounding box center [1089, 68] width 7 height 7
click at [1059, 93] on span "대분류별" at bounding box center [1057, 91] width 23 height 9
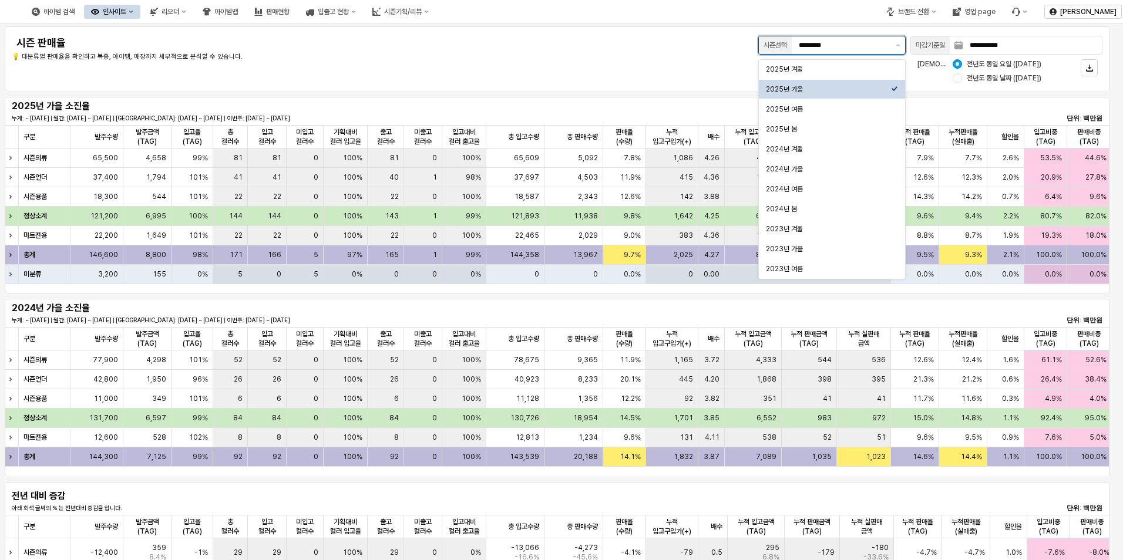
click at [886, 42] on input "********" at bounding box center [844, 45] width 90 height 12
click at [856, 61] on div "2025년 겨울" at bounding box center [832, 69] width 146 height 19
type input "********"
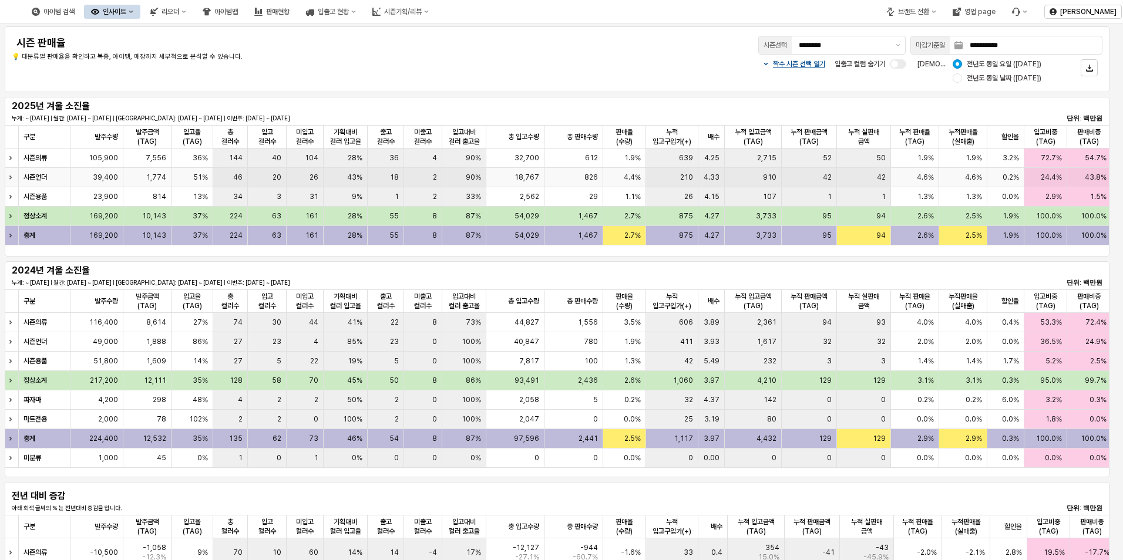
click at [349, 182] on div "43%" at bounding box center [346, 177] width 44 height 19
drag, startPoint x: 342, startPoint y: 185, endPoint x: 931, endPoint y: 96, distance: 595.6
click at [931, 96] on div "2025년 겨울 소진율 누계: ~ [DATE] | 월간: [DATE] ~ [DATE] | 지난주: [DATE] ~ [DATE] | 이번주: […" at bounding box center [557, 177] width 1114 height 164
click at [1096, 65] on button "App Frame" at bounding box center [1088, 67] width 17 height 17
click at [1066, 93] on span "대분류별" at bounding box center [1057, 91] width 23 height 9
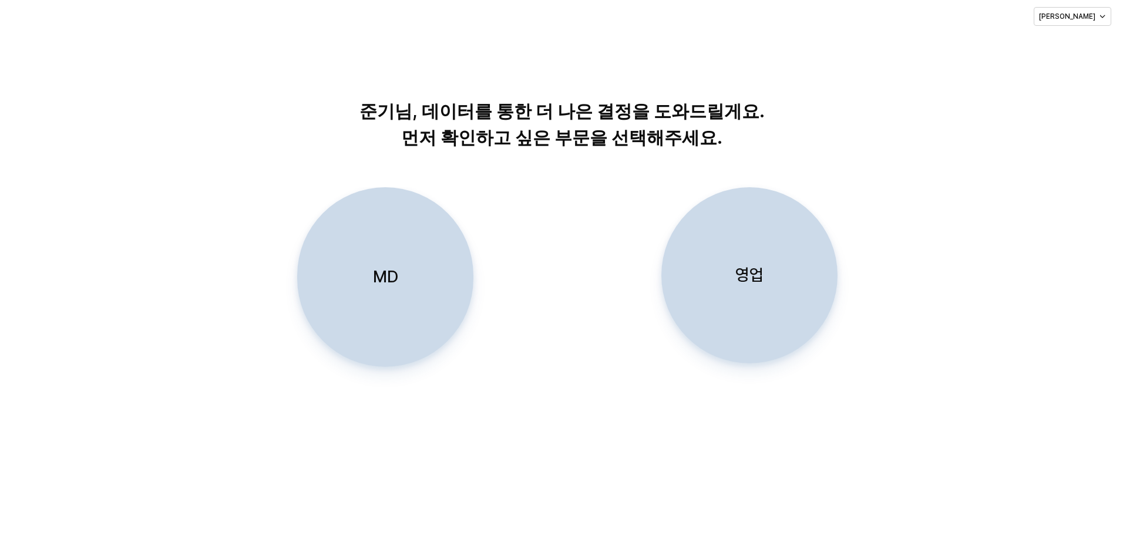
click at [351, 271] on div "MD" at bounding box center [385, 277] width 166 height 179
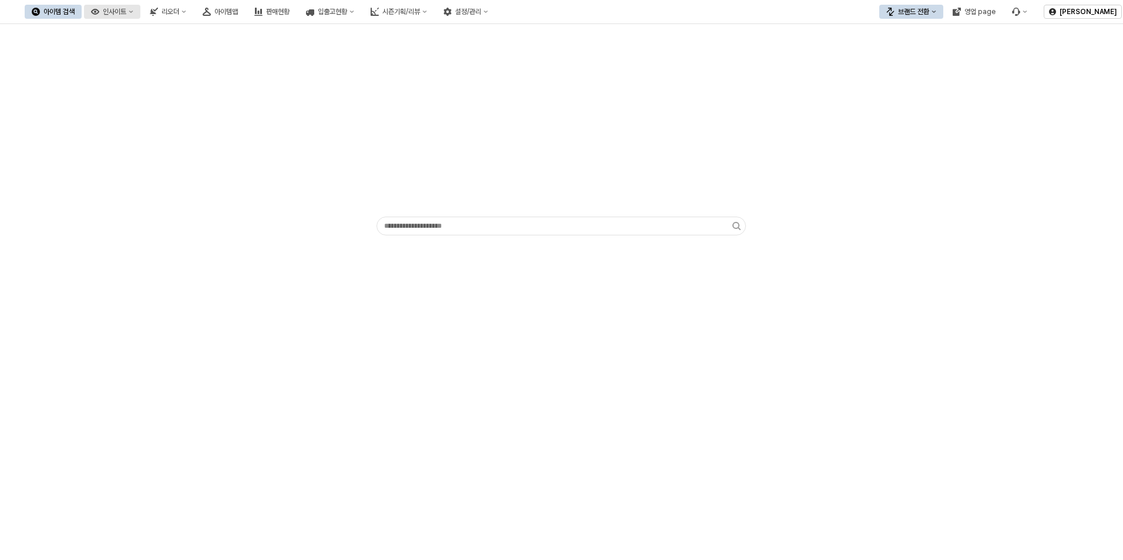
click at [126, 12] on div "인사이트" at bounding box center [114, 12] width 23 height 8
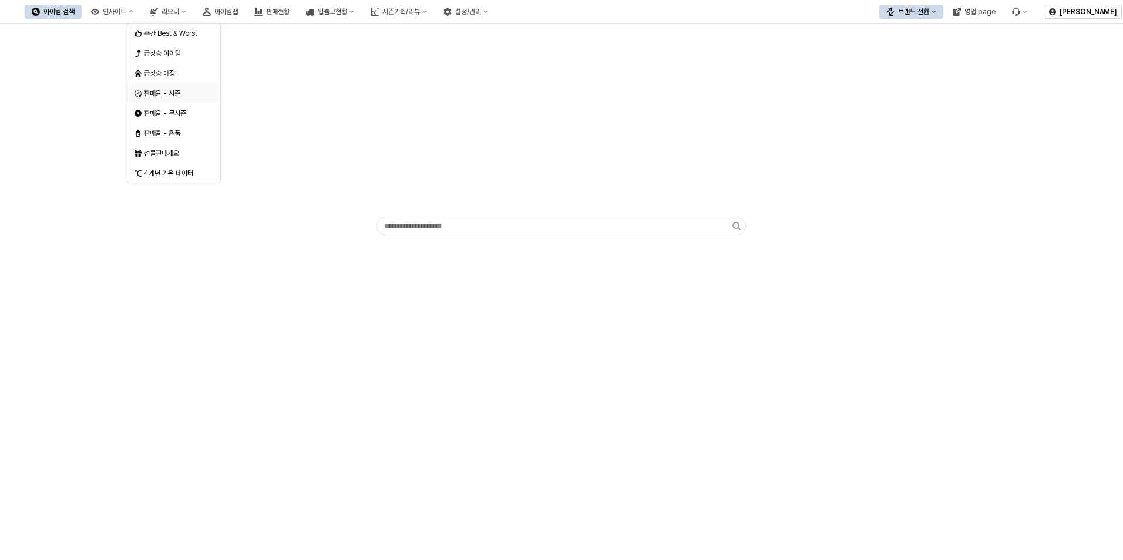
click at [172, 95] on div "판매율 - 시즌" at bounding box center [175, 93] width 62 height 9
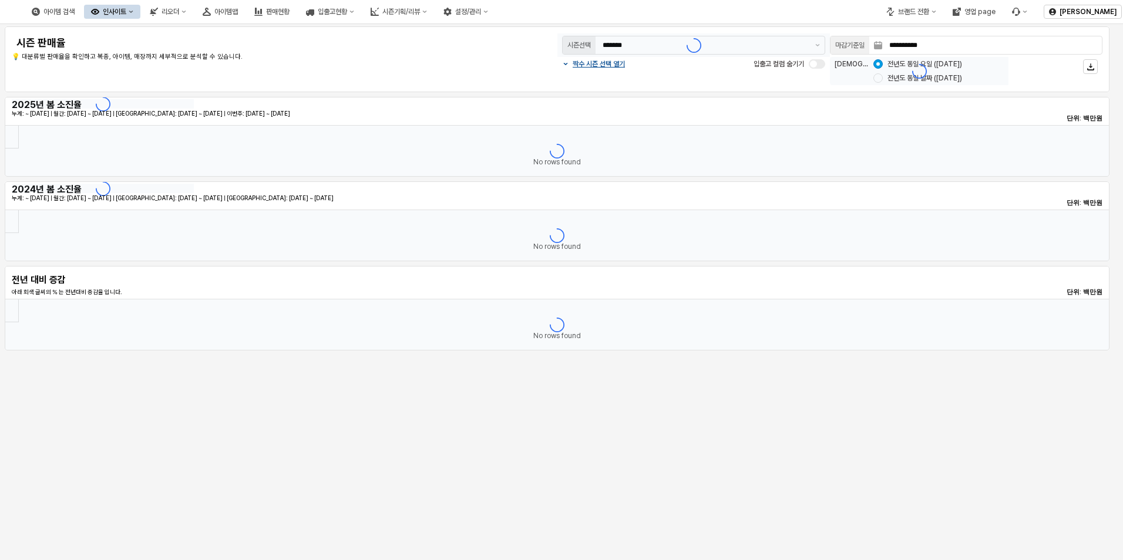
type input "*******"
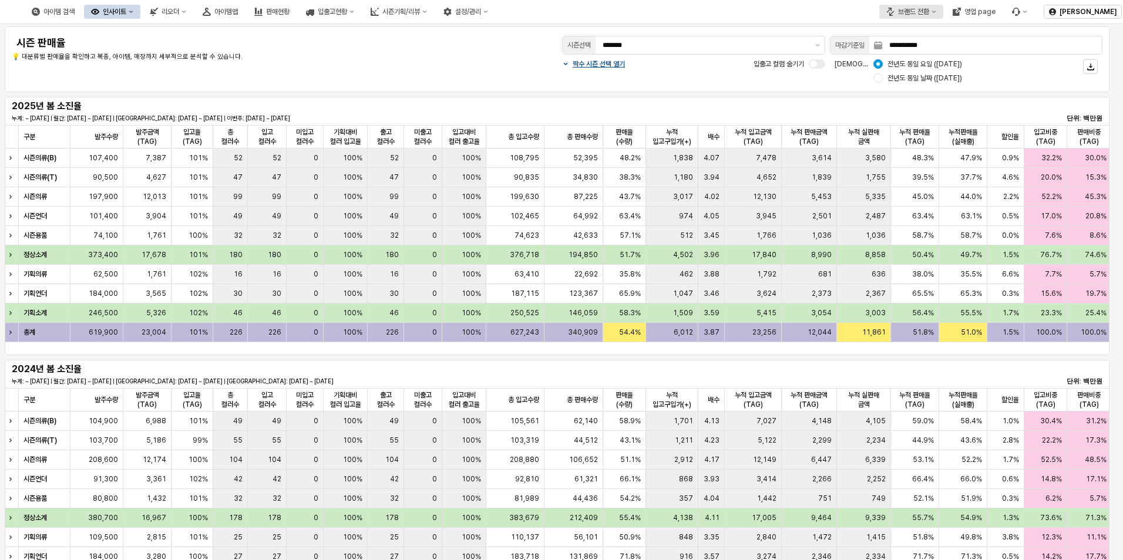
click at [928, 15] on div "브랜드 전환" at bounding box center [913, 12] width 31 height 8
click at [910, 75] on div "디즈니" at bounding box center [923, 73] width 72 height 9
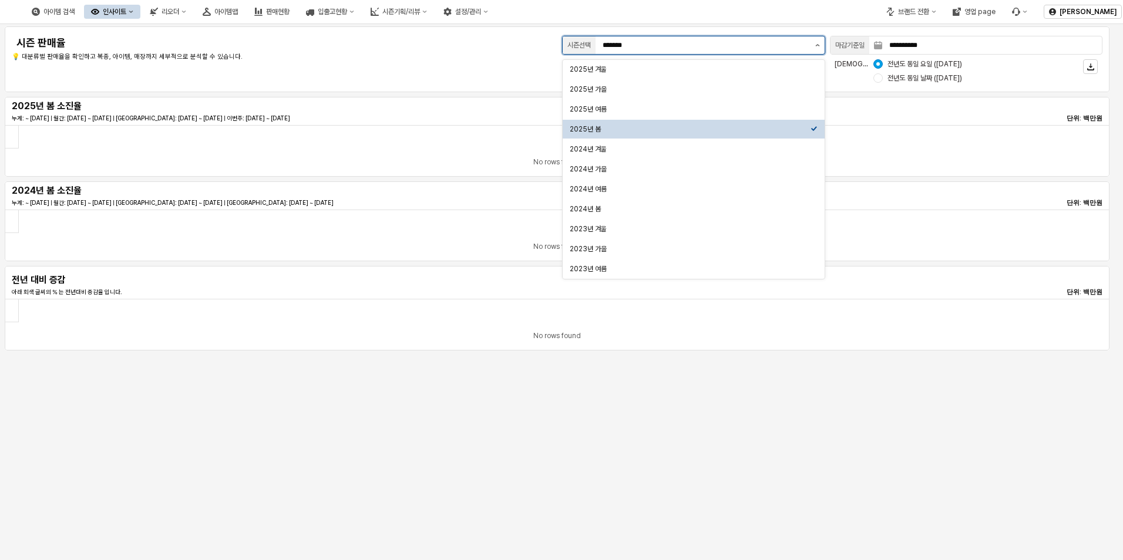
click at [816, 44] on icon "제안 사항 표시" at bounding box center [817, 45] width 5 height 2
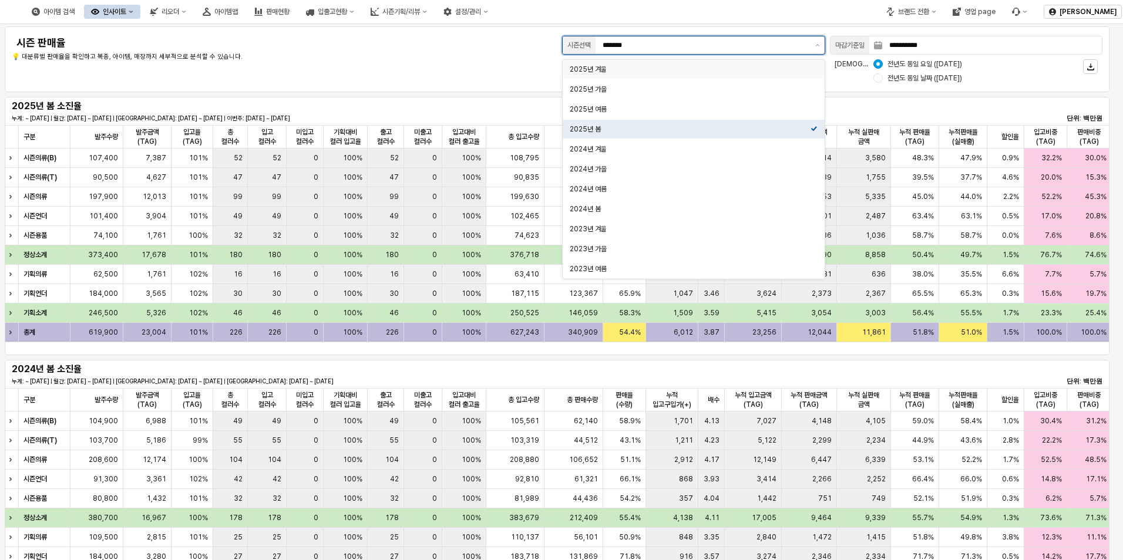
click at [694, 72] on div "2025년 겨울" at bounding box center [690, 69] width 241 height 9
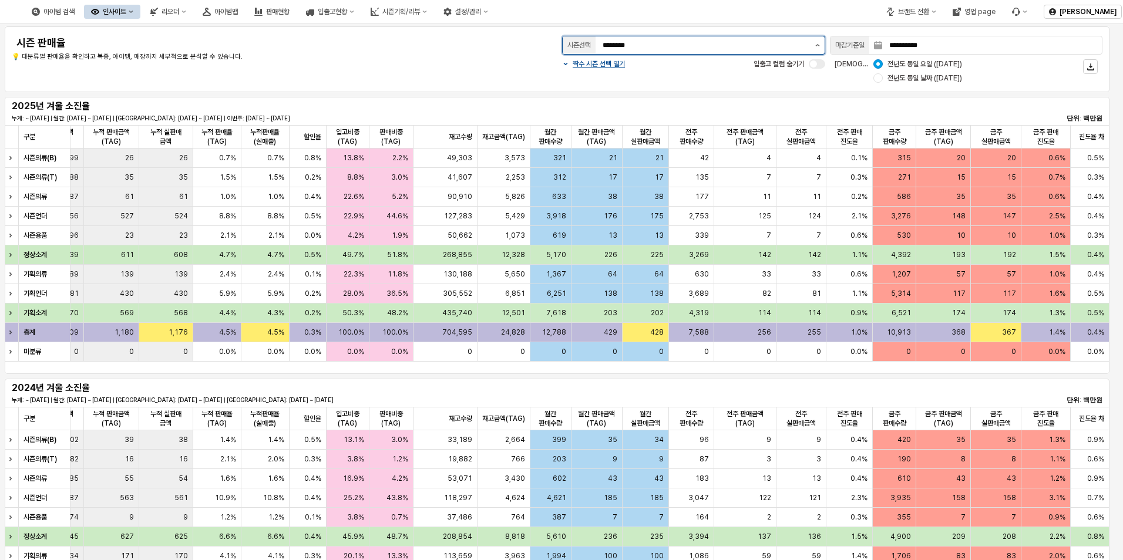
click at [813, 46] on button "제안 사항 표시" at bounding box center [817, 45] width 14 height 18
click at [720, 46] on input "********" at bounding box center [705, 45] width 206 height 12
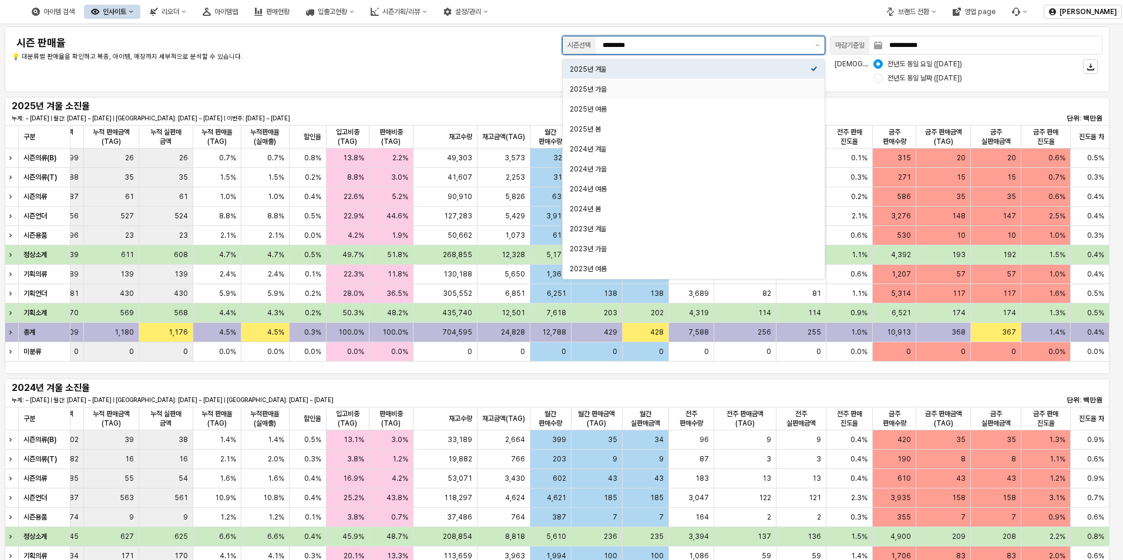
click at [743, 91] on div "2025년 가을" at bounding box center [690, 89] width 241 height 9
type input "********"
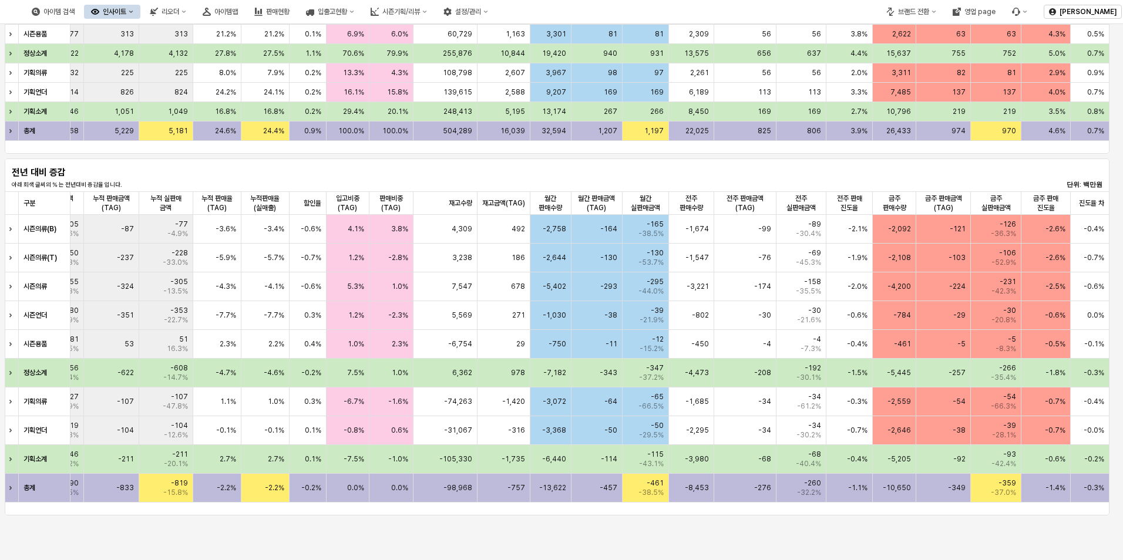
scroll to position [470, 0]
